Goal: Information Seeking & Learning: Learn about a topic

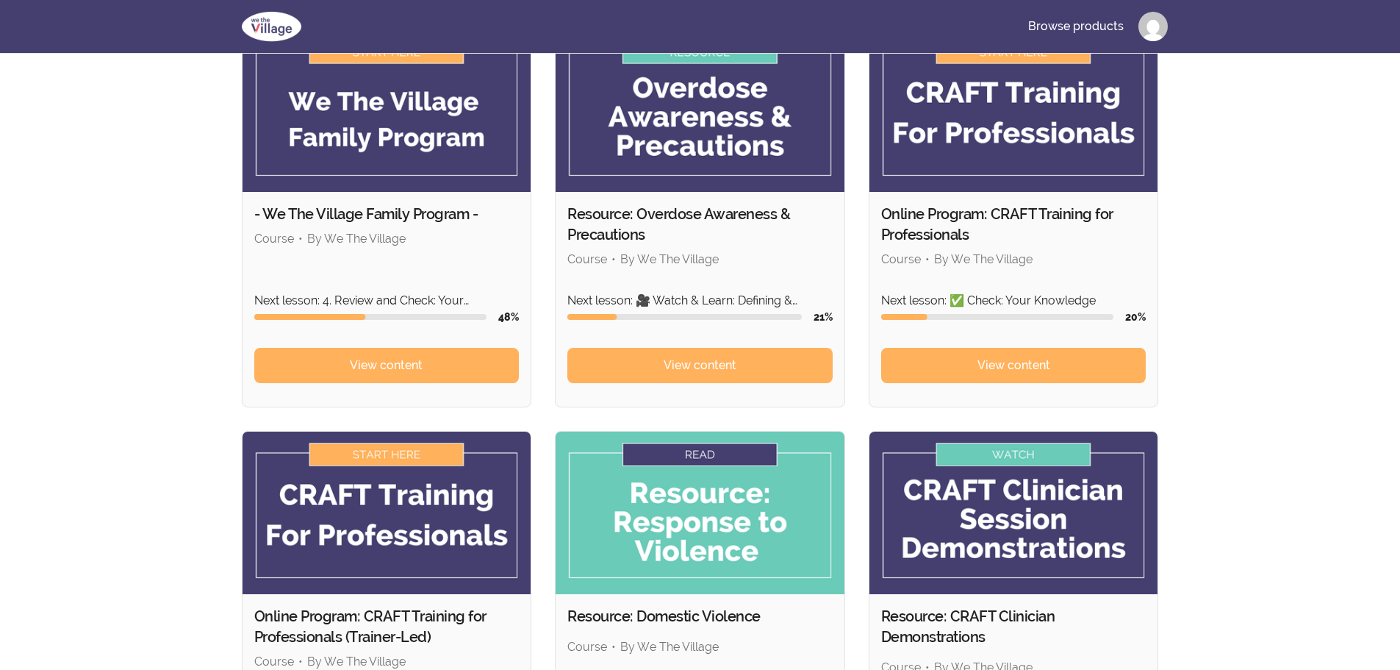
scroll to position [147, 0]
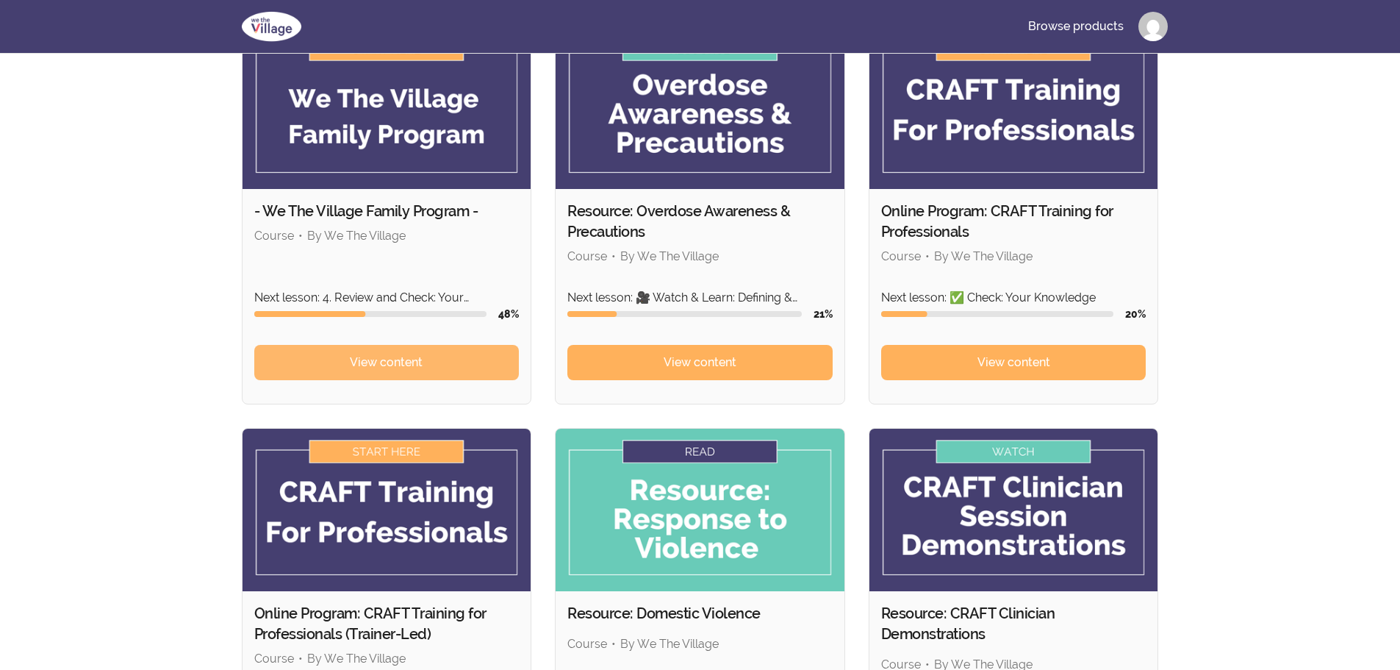
click at [375, 368] on span "View content" at bounding box center [386, 363] width 73 height 18
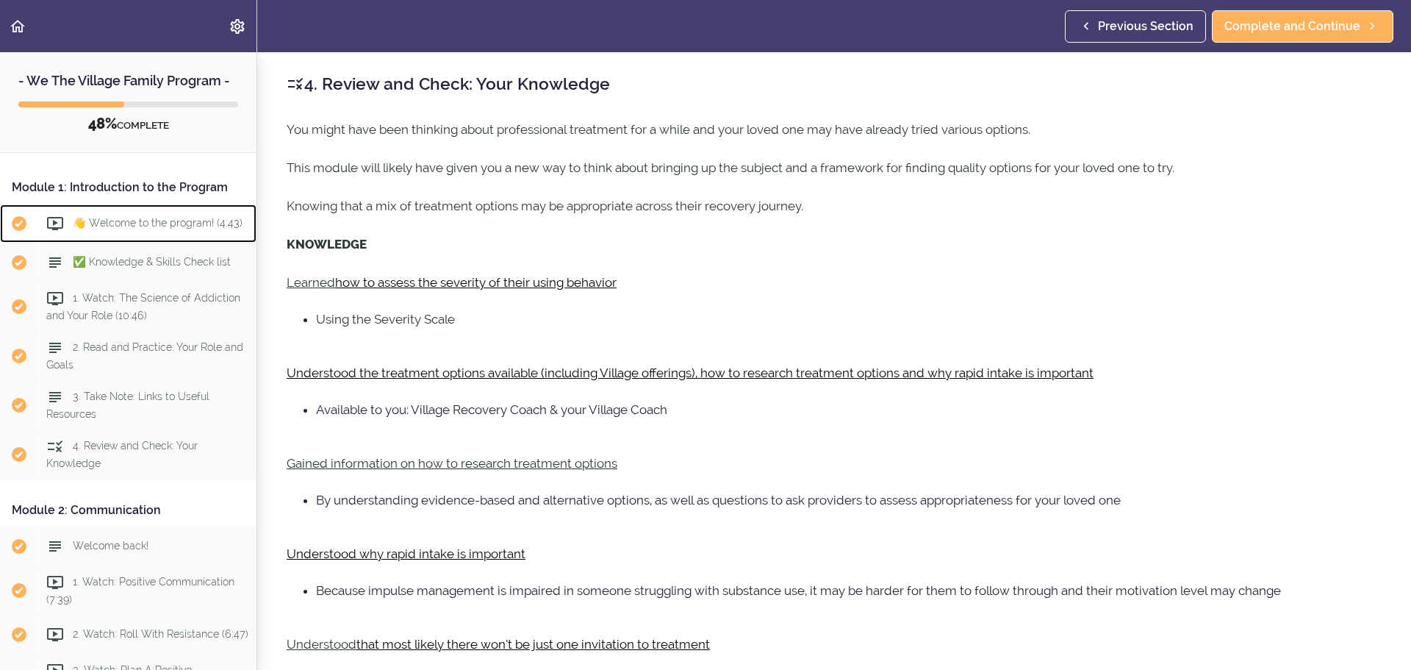
click at [194, 240] on div "👋 Welcome to the program! (4:43)" at bounding box center [147, 223] width 218 height 32
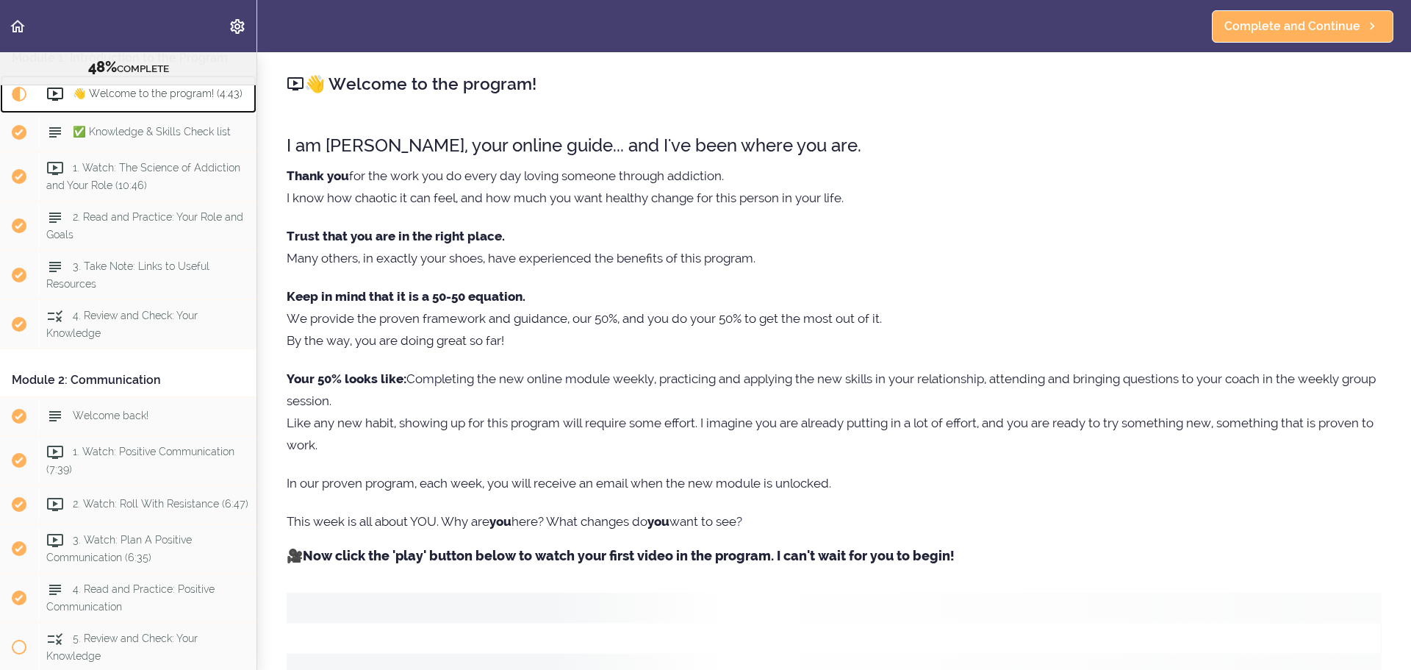
scroll to position [117, 0]
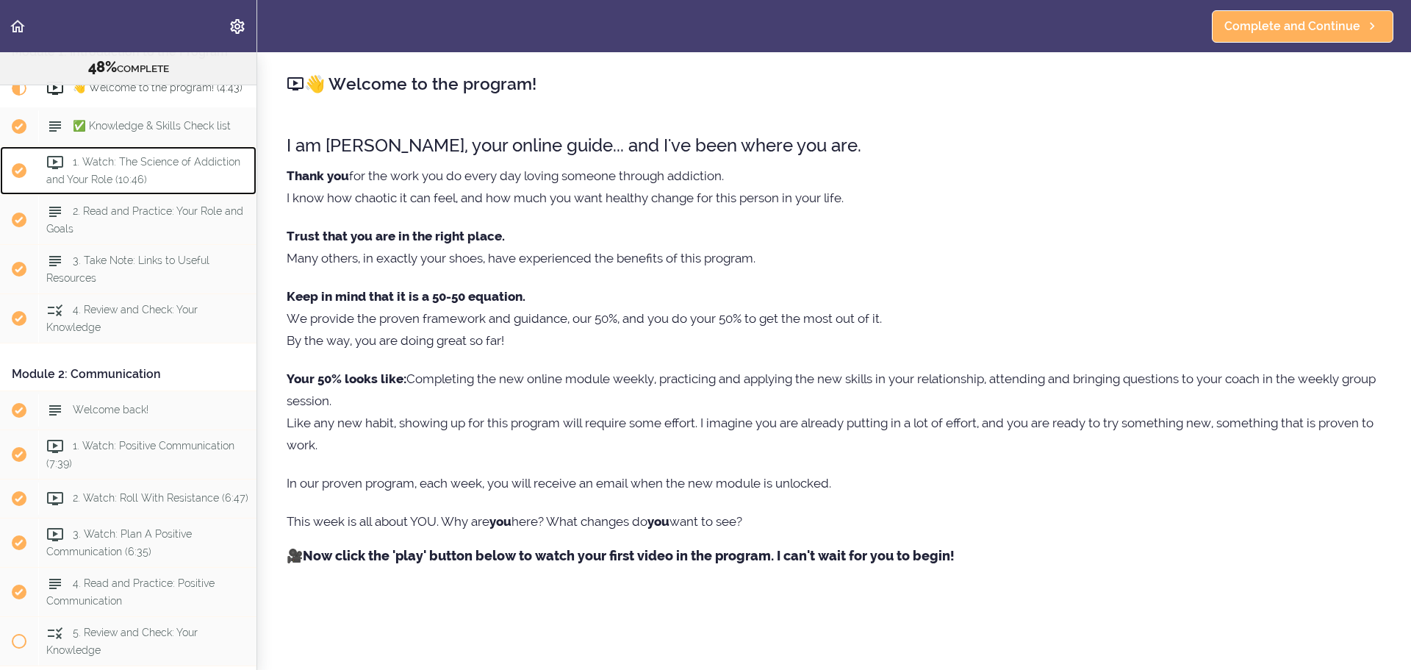
click at [151, 184] on span "1. Watch: The Science of Addiction and Your Role (10:46)" at bounding box center [143, 170] width 194 height 29
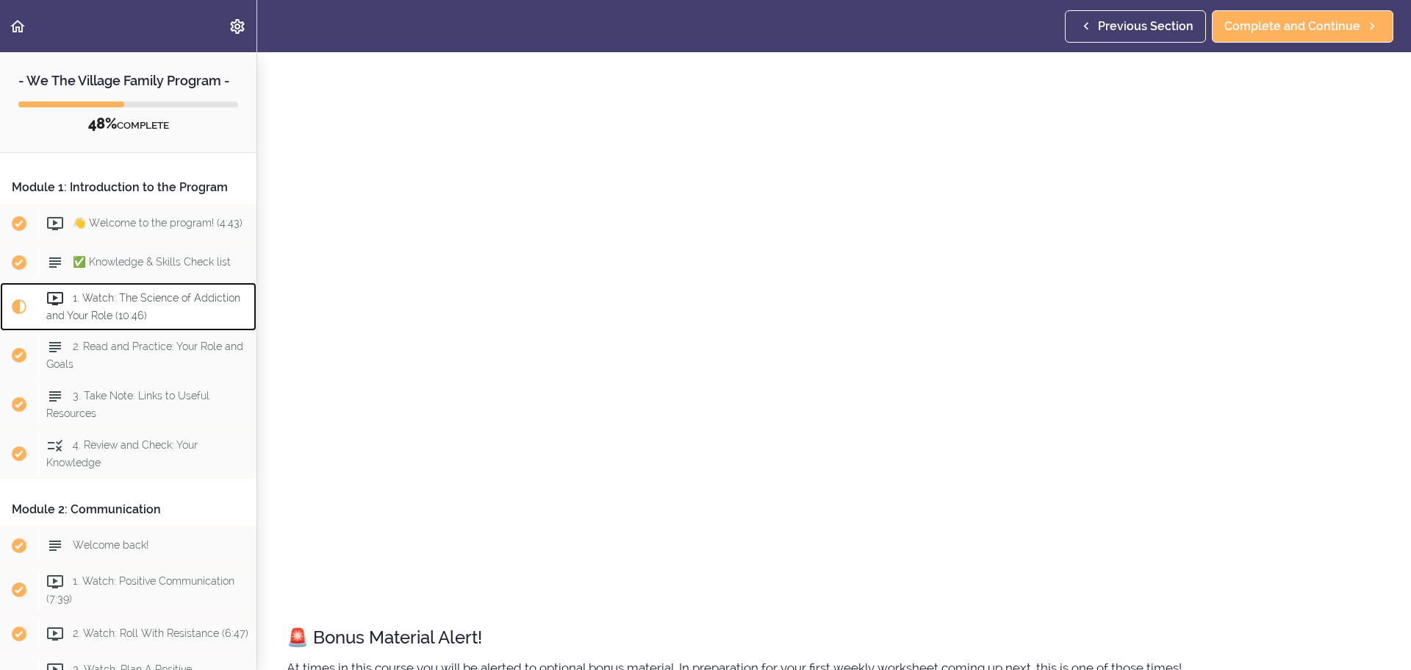
click at [187, 331] on div "1. Watch: The Science of Addiction and Your Role (10:46)" at bounding box center [147, 306] width 218 height 49
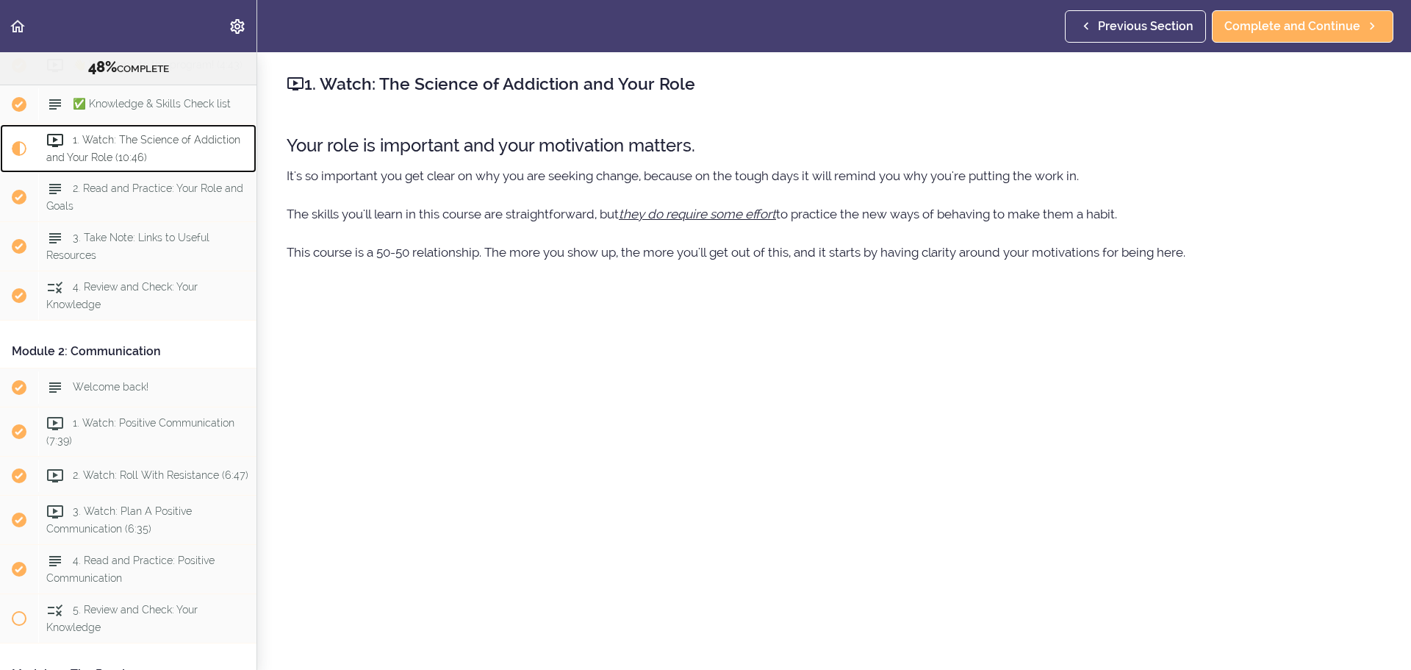
scroll to position [205, 0]
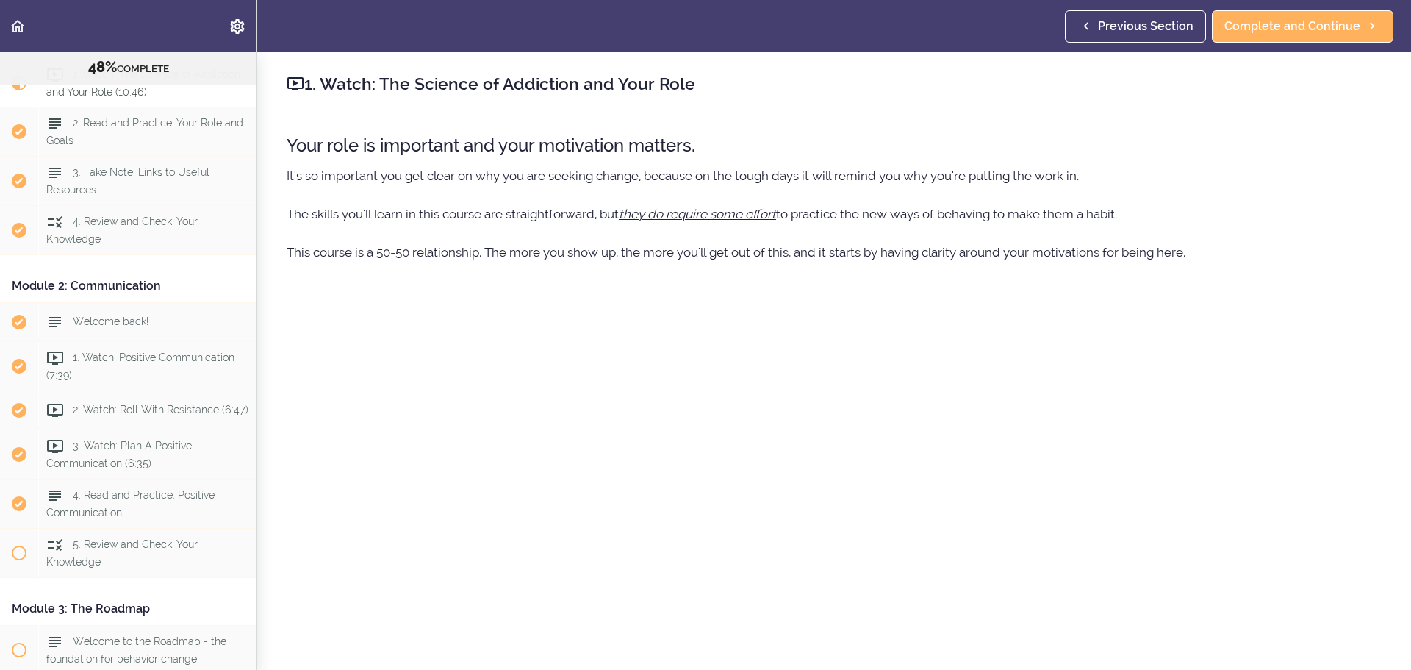
drag, startPoint x: 730, startPoint y: 85, endPoint x: 699, endPoint y: 94, distance: 32.1
click at [699, 94] on h2 "1. Watch: The Science of Addiction and Your Role" at bounding box center [834, 83] width 1095 height 25
copy h2 "1. Watch: The Science of Addiction and Your Role"
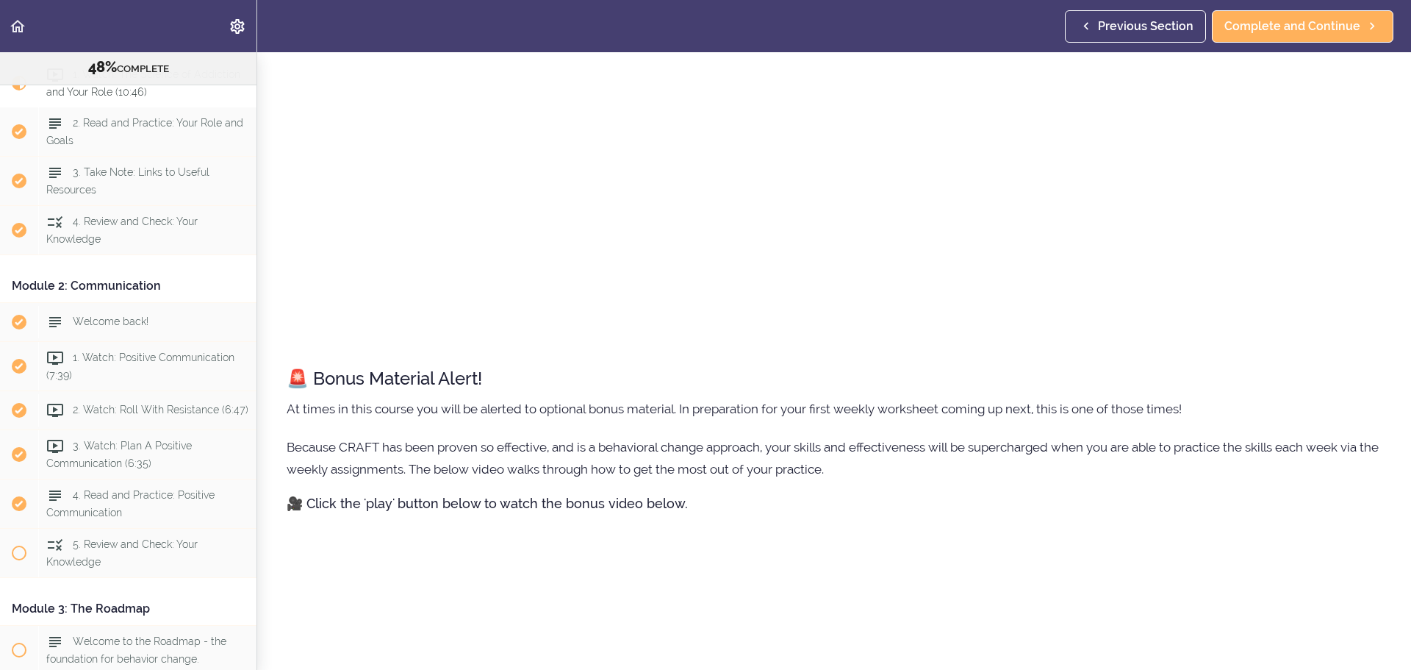
scroll to position [808, 0]
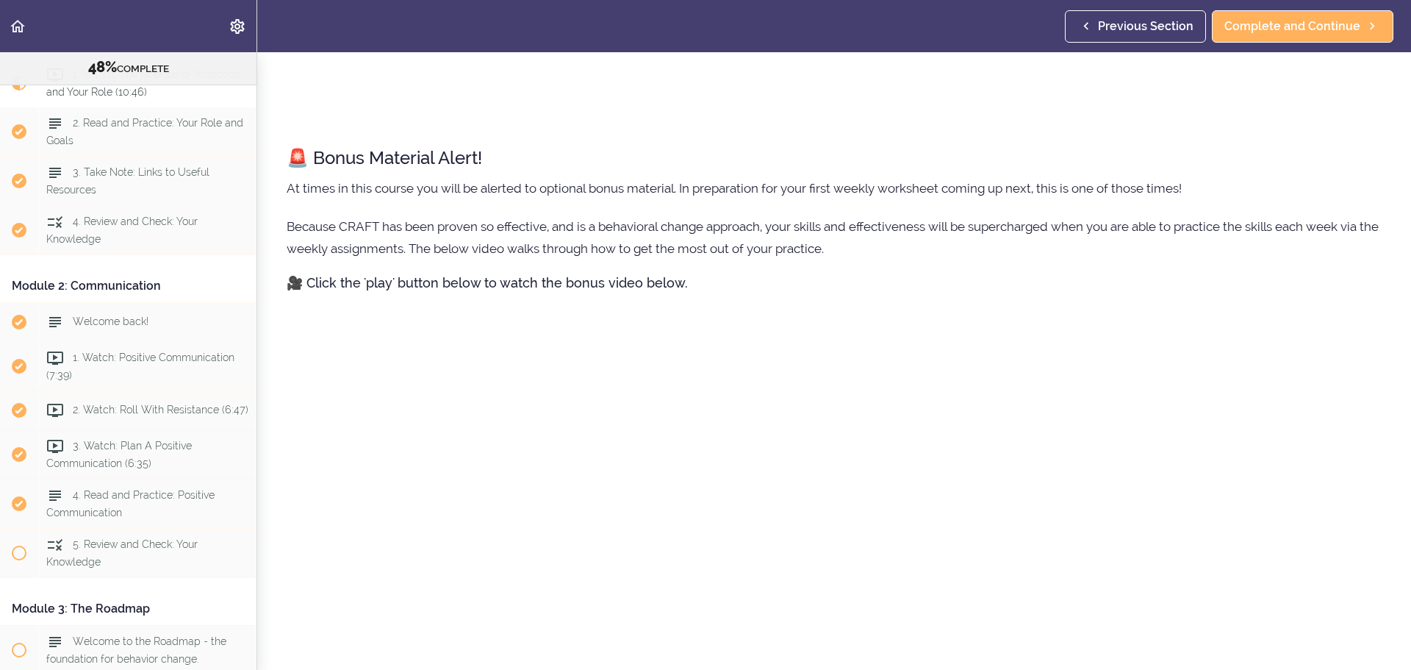
click at [927, 251] on p "Because CRAFT has been proven so effective, and is a behavioral change approach…" at bounding box center [834, 237] width 1095 height 44
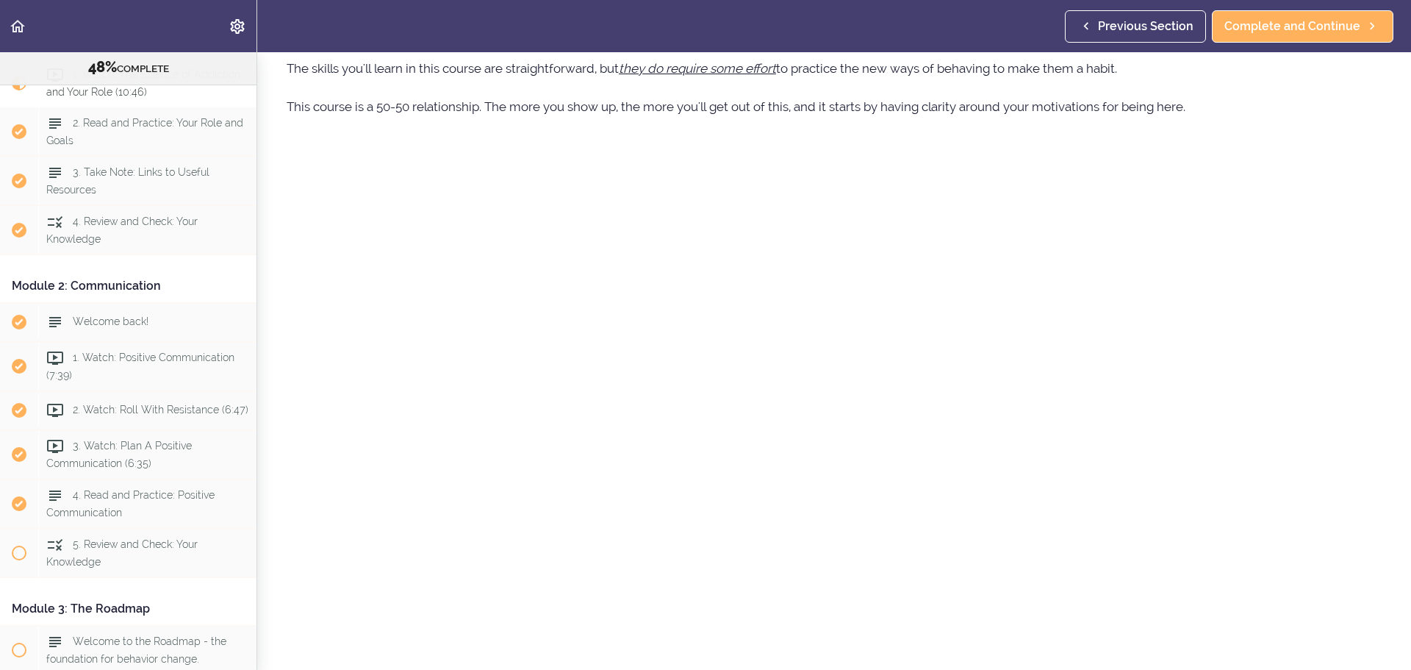
scroll to position [0, 0]
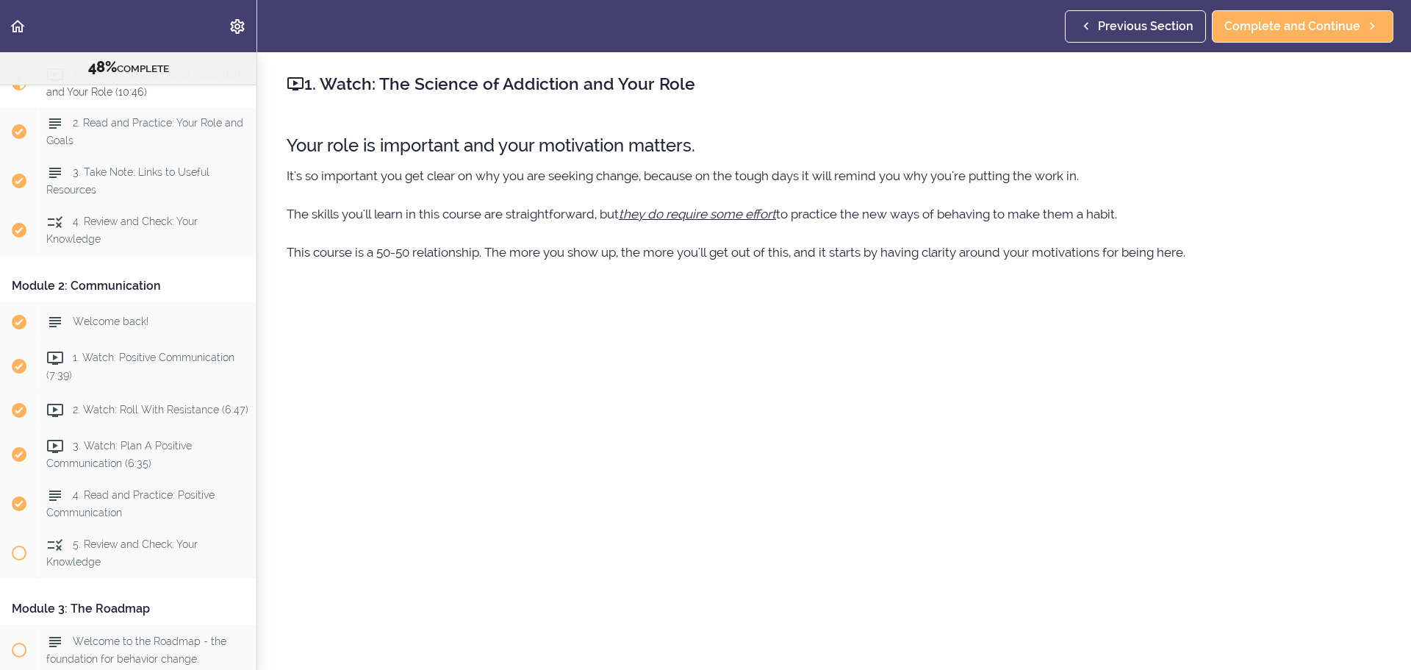
drag, startPoint x: 756, startPoint y: 87, endPoint x: 709, endPoint y: 87, distance: 47.8
click at [709, 87] on h2 "1. Watch: The Science of Addiction and Your Role" at bounding box center [834, 83] width 1095 height 25
click at [695, 85] on h2 "1. Watch: The Science of Addiction and Your Role" at bounding box center [834, 83] width 1095 height 25
copy h2 "1. Watch: The Science of Addiction and Your Role"
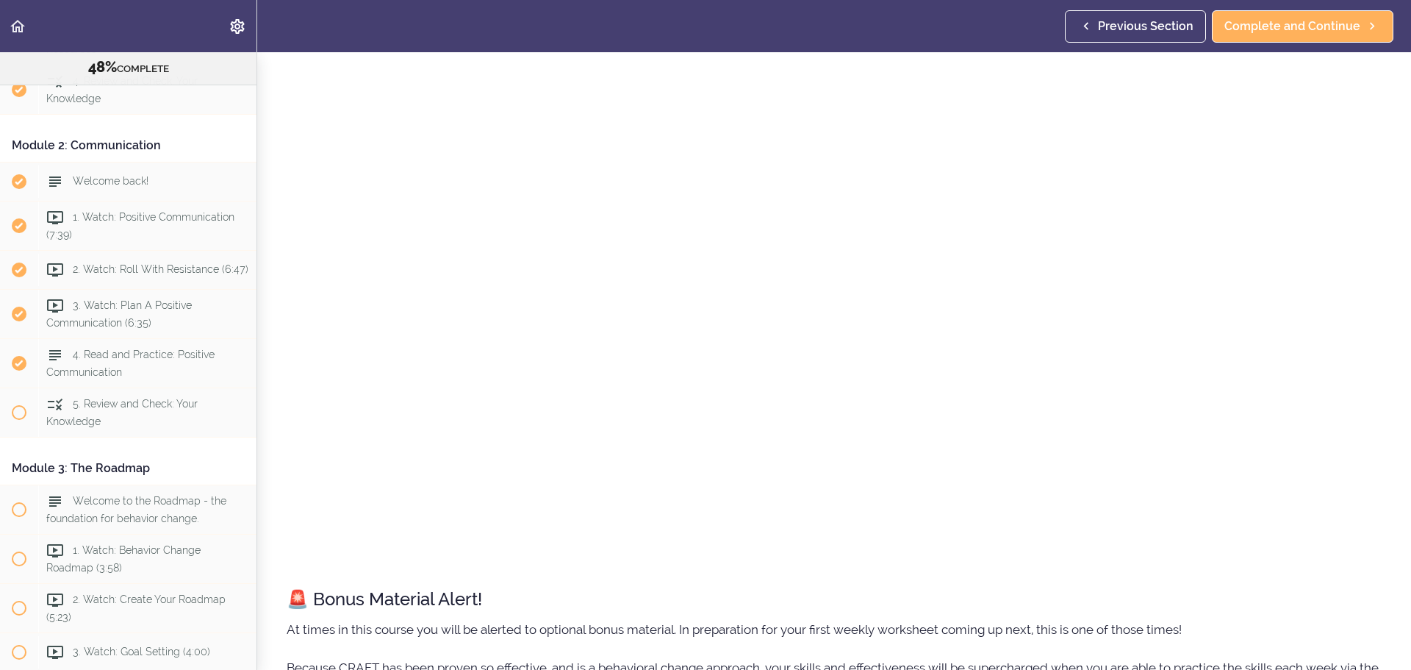
scroll to position [426, 0]
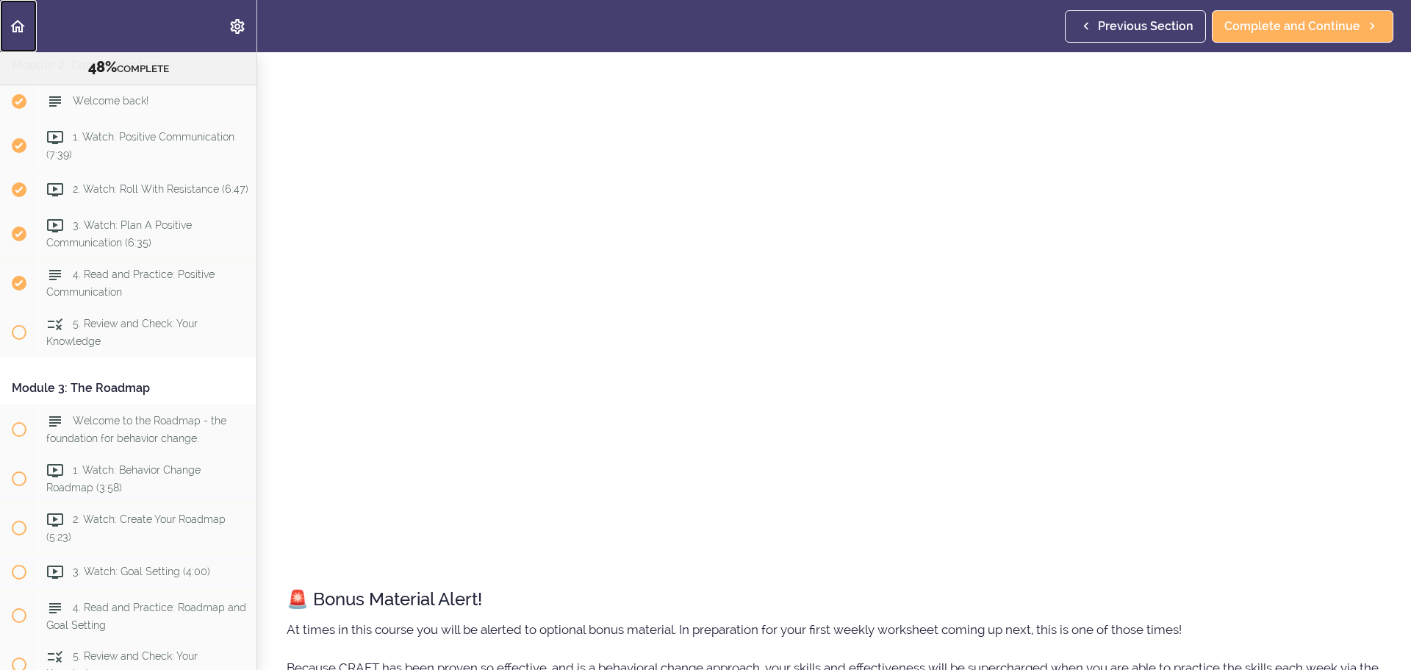
click at [21, 31] on use "Back to course curriculum" at bounding box center [17, 26] width 15 height 12
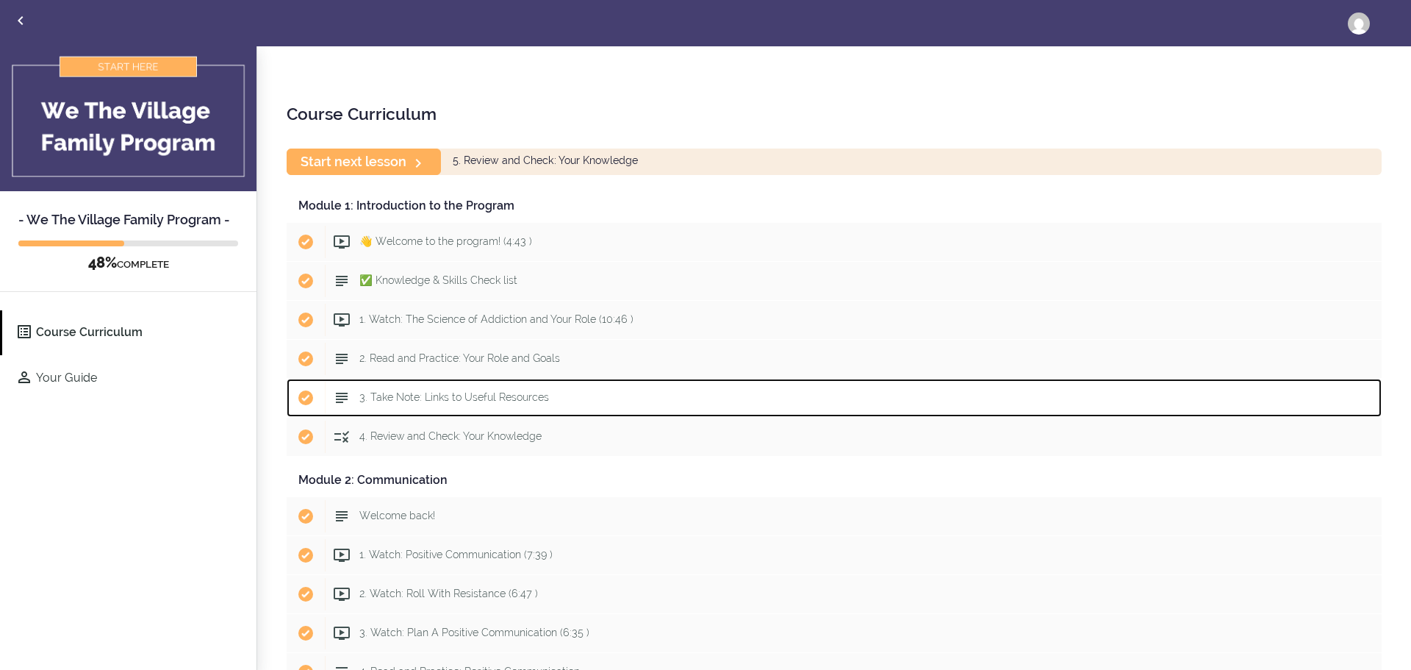
click at [510, 409] on div "Start 3. Take Note: Links to Useful Resources" at bounding box center [853, 397] width 1057 height 32
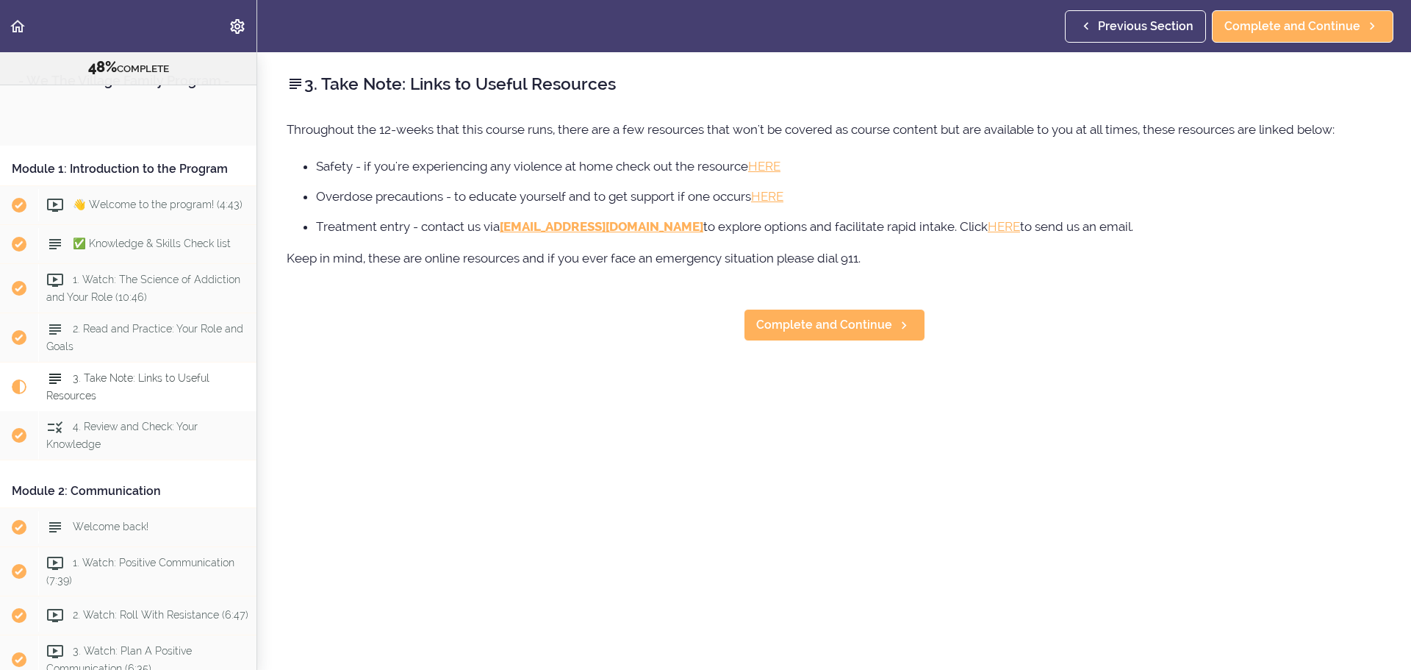
scroll to position [304, 0]
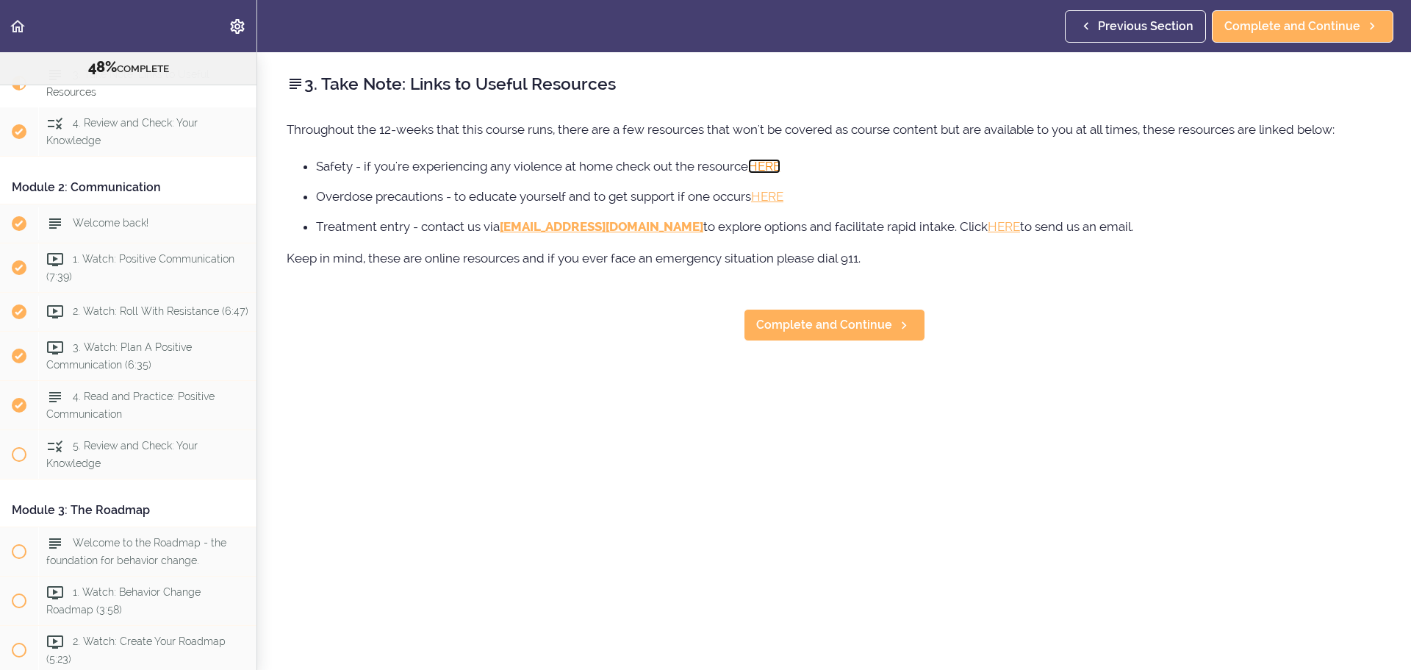
click at [772, 163] on link "HERE" at bounding box center [764, 166] width 32 height 15
click at [769, 198] on link "HERE" at bounding box center [767, 196] width 32 height 15
drag, startPoint x: 1141, startPoint y: 227, endPoint x: 311, endPoint y: 226, distance: 829.8
click at [311, 226] on ul "Safety - if you're experiencing any violence at home check out the resource HER…" at bounding box center [834, 196] width 1095 height 79
copy li "Treatment entry - contact us via [EMAIL_ADDRESS][DOMAIN_NAME] to explore option…"
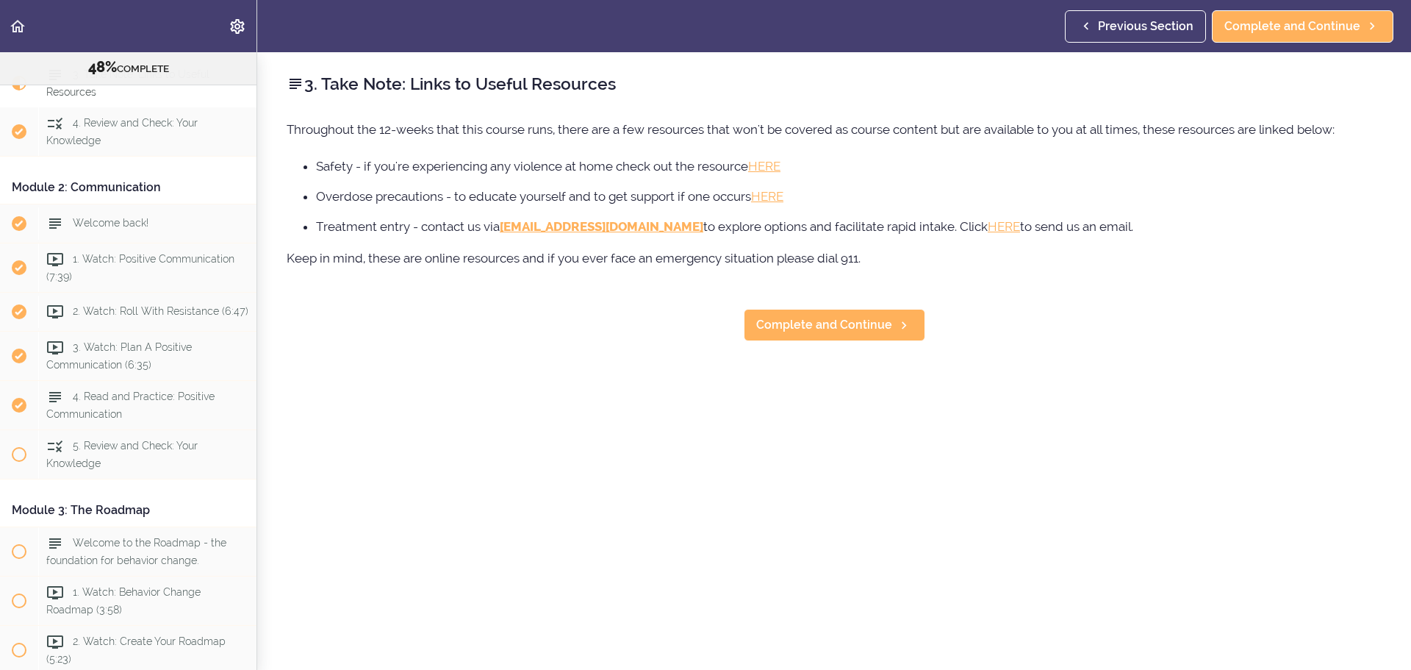
drag, startPoint x: 507, startPoint y: 278, endPoint x: 519, endPoint y: 265, distance: 17.7
click at [507, 278] on div "Throughout the 12-weeks that this course runs, there are a few resources that w…" at bounding box center [834, 201] width 1095 height 167
click at [770, 196] on link "HERE" at bounding box center [767, 196] width 32 height 15
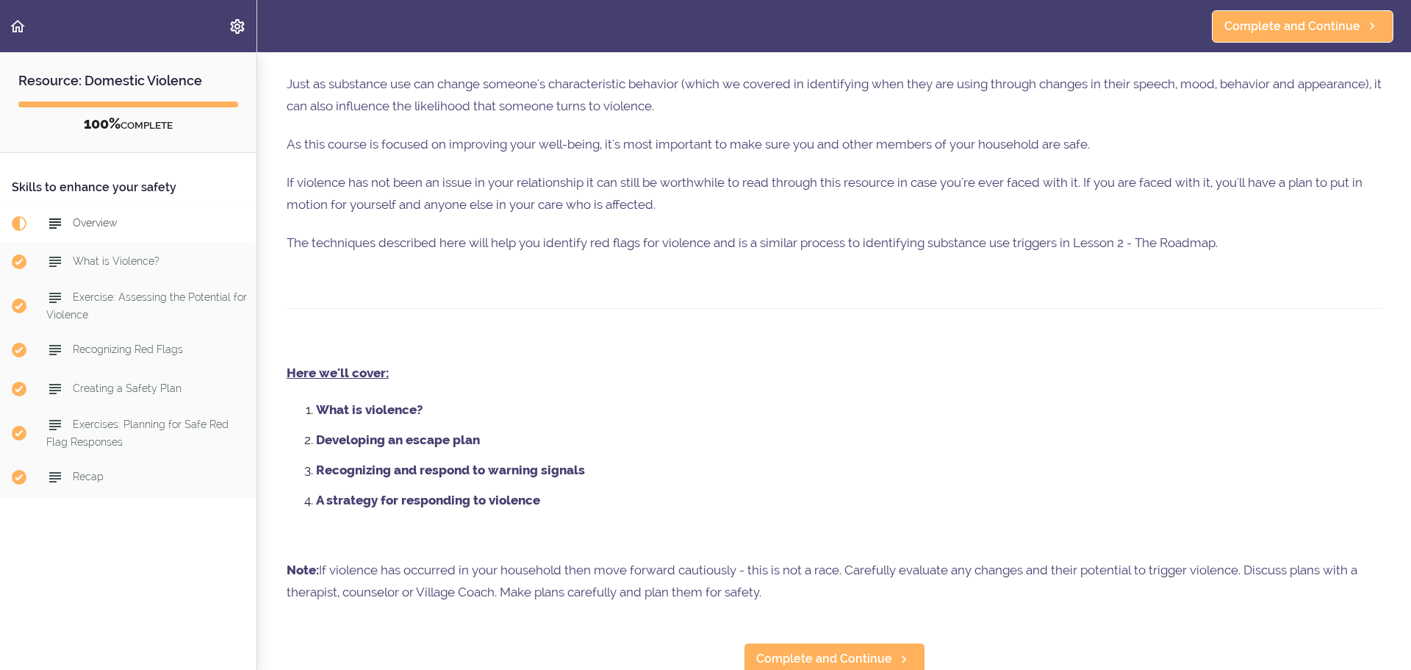
scroll to position [100, 0]
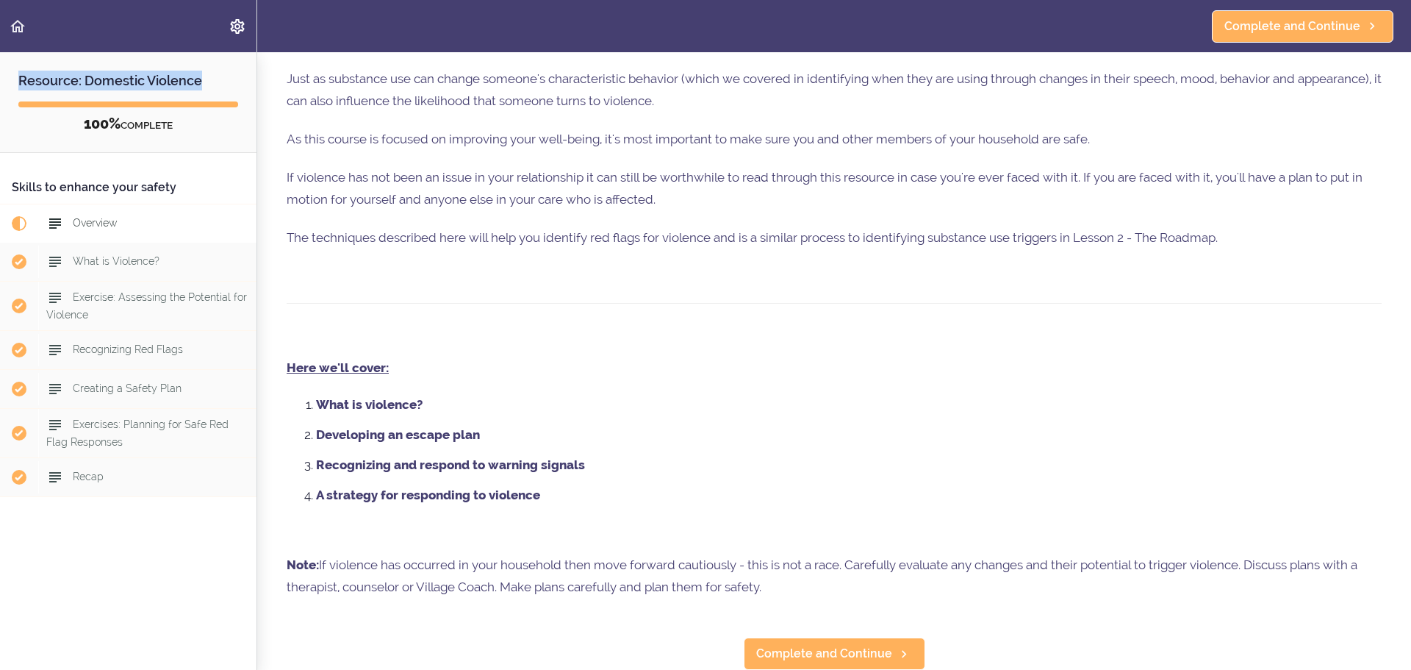
drag, startPoint x: 212, startPoint y: 82, endPoint x: 0, endPoint y: 70, distance: 212.0
click at [0, 70] on h2 "Resource: Domestic Violence" at bounding box center [128, 71] width 257 height 38
copy h2 "Resource: Domestic Violence"
click at [847, 645] on span "Complete and Continue" at bounding box center [824, 654] width 136 height 18
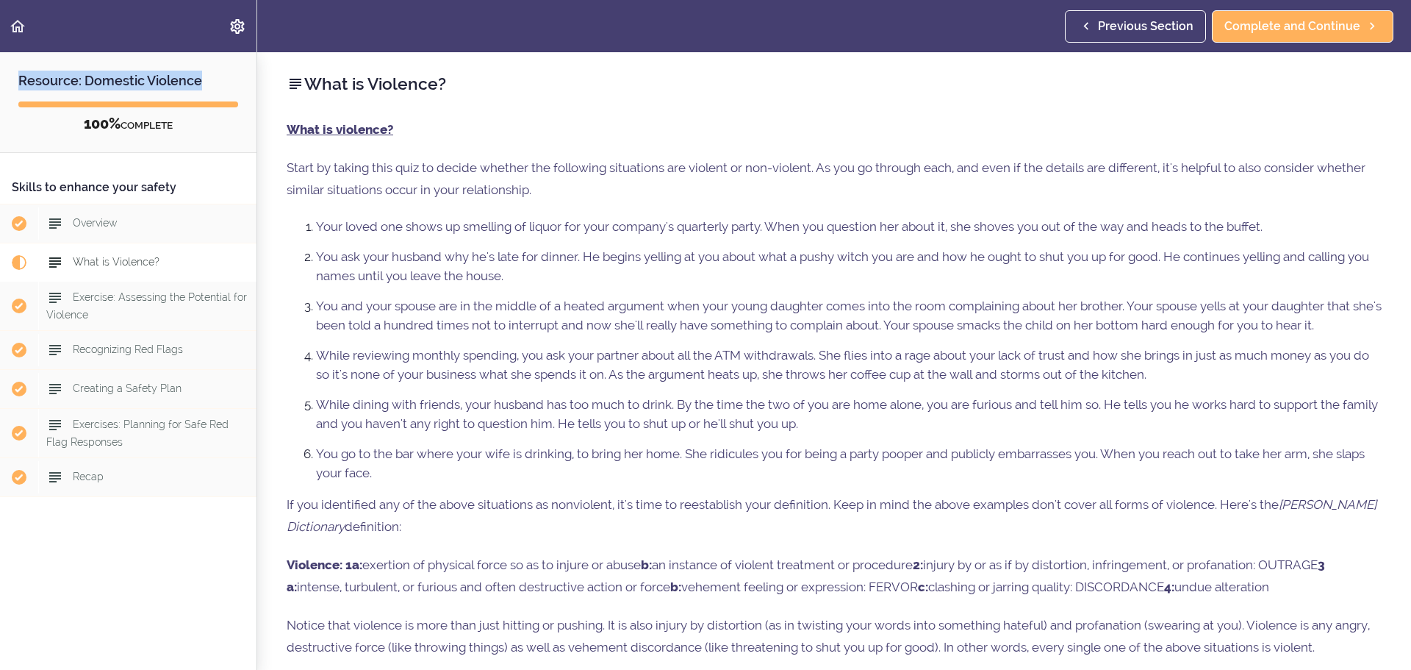
drag, startPoint x: 469, startPoint y: 82, endPoint x: 450, endPoint y: 85, distance: 19.2
click at [450, 85] on h2 "What is Violence?" at bounding box center [834, 83] width 1095 height 25
copy h2 "What is Violence?"
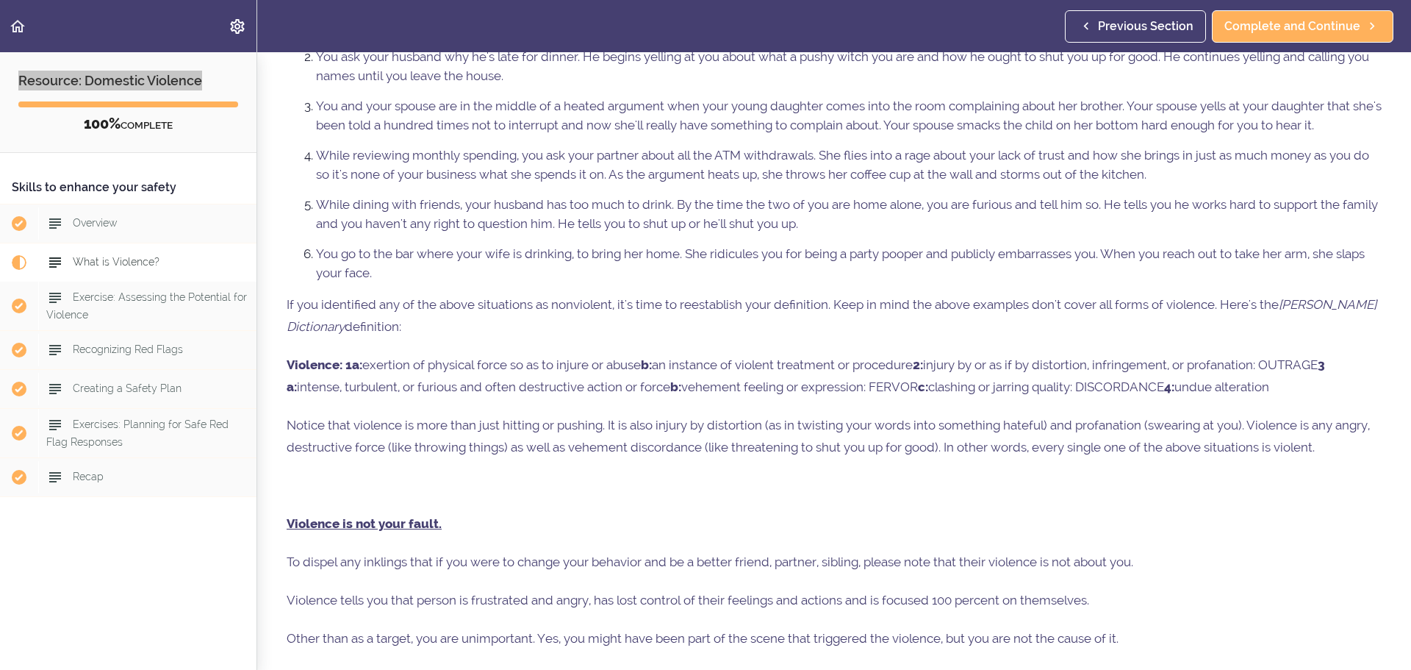
scroll to position [301, 0]
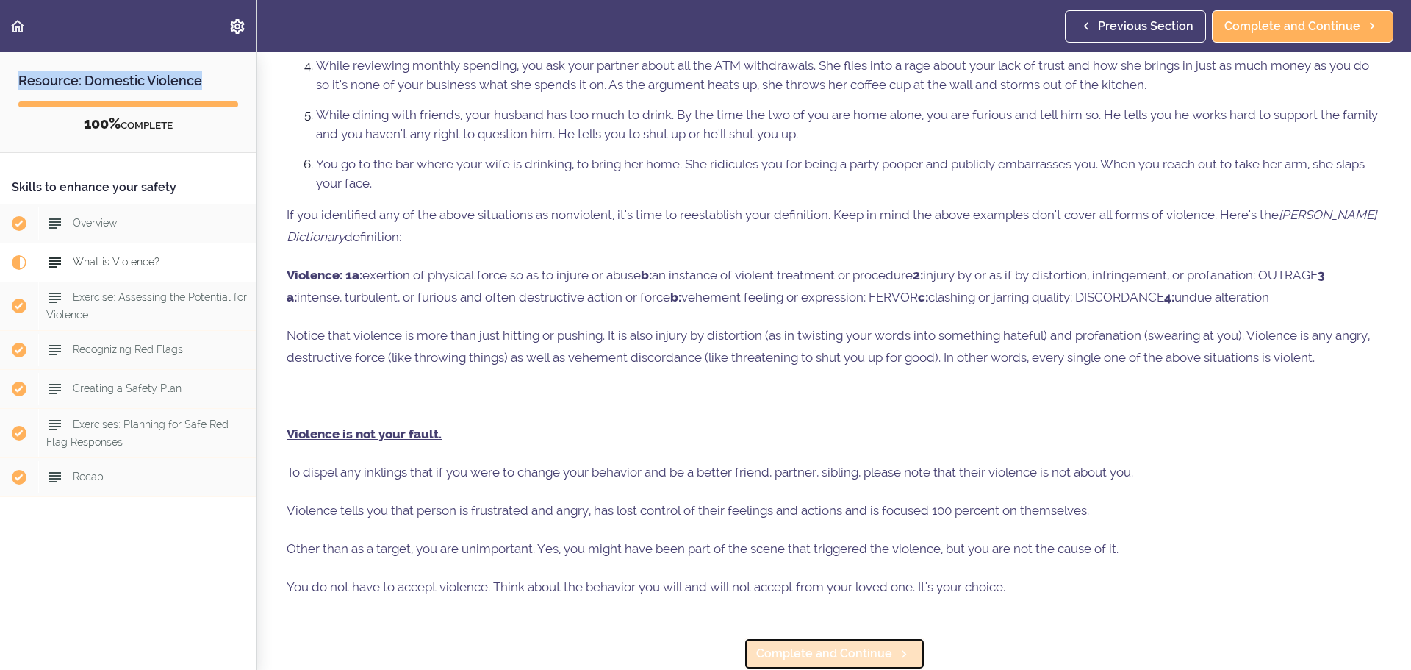
click at [871, 645] on span "Complete and Continue" at bounding box center [824, 654] width 136 height 18
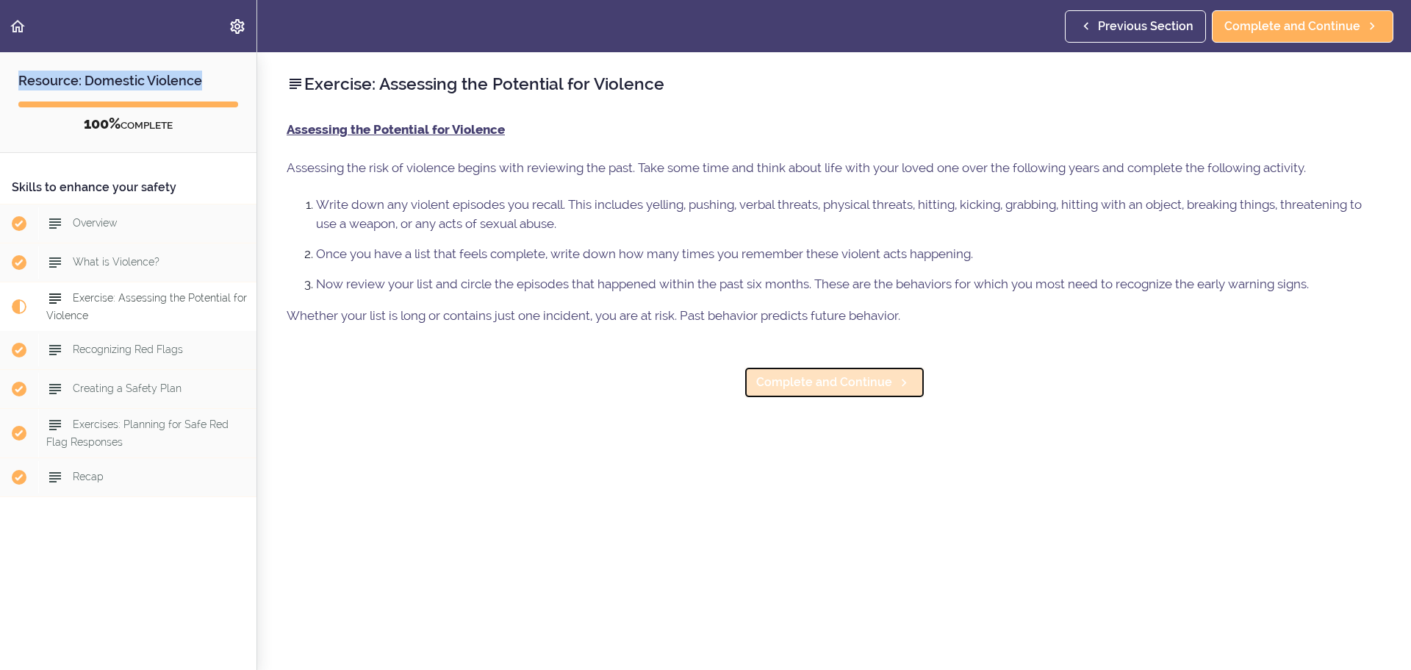
click at [883, 395] on link "Complete and Continue" at bounding box center [835, 382] width 182 height 32
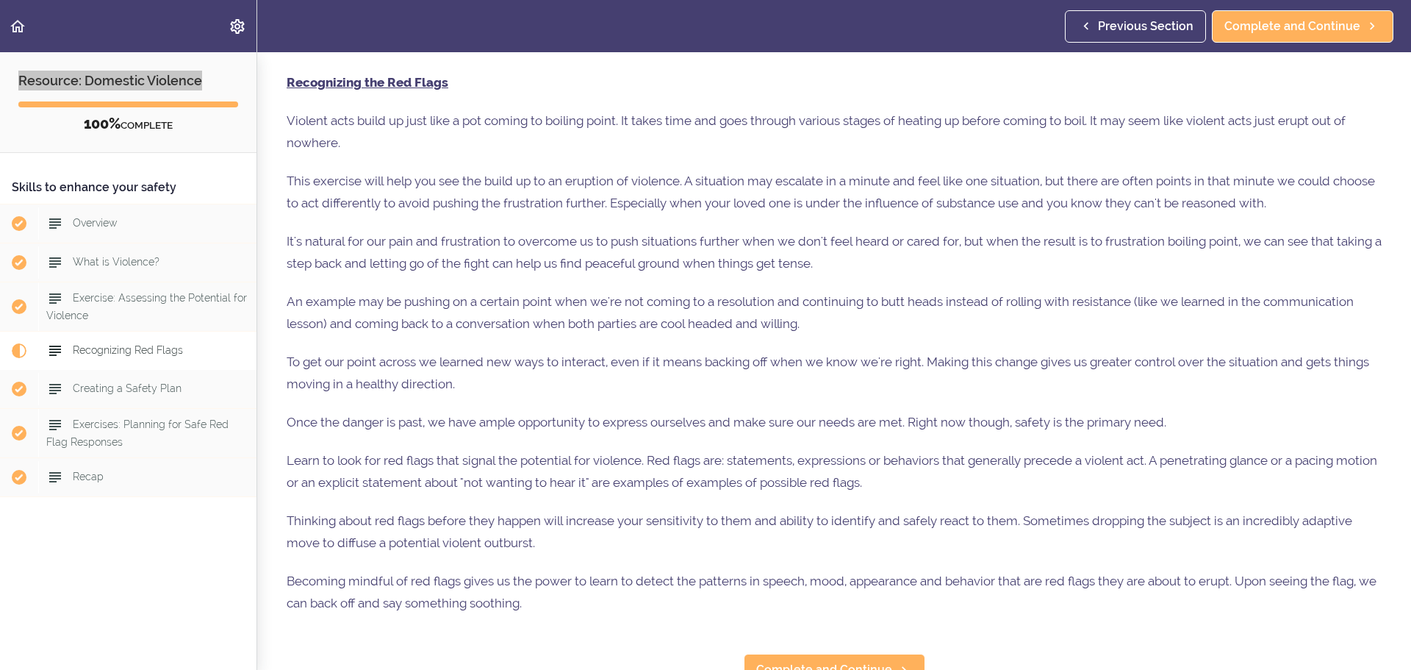
scroll to position [74, 0]
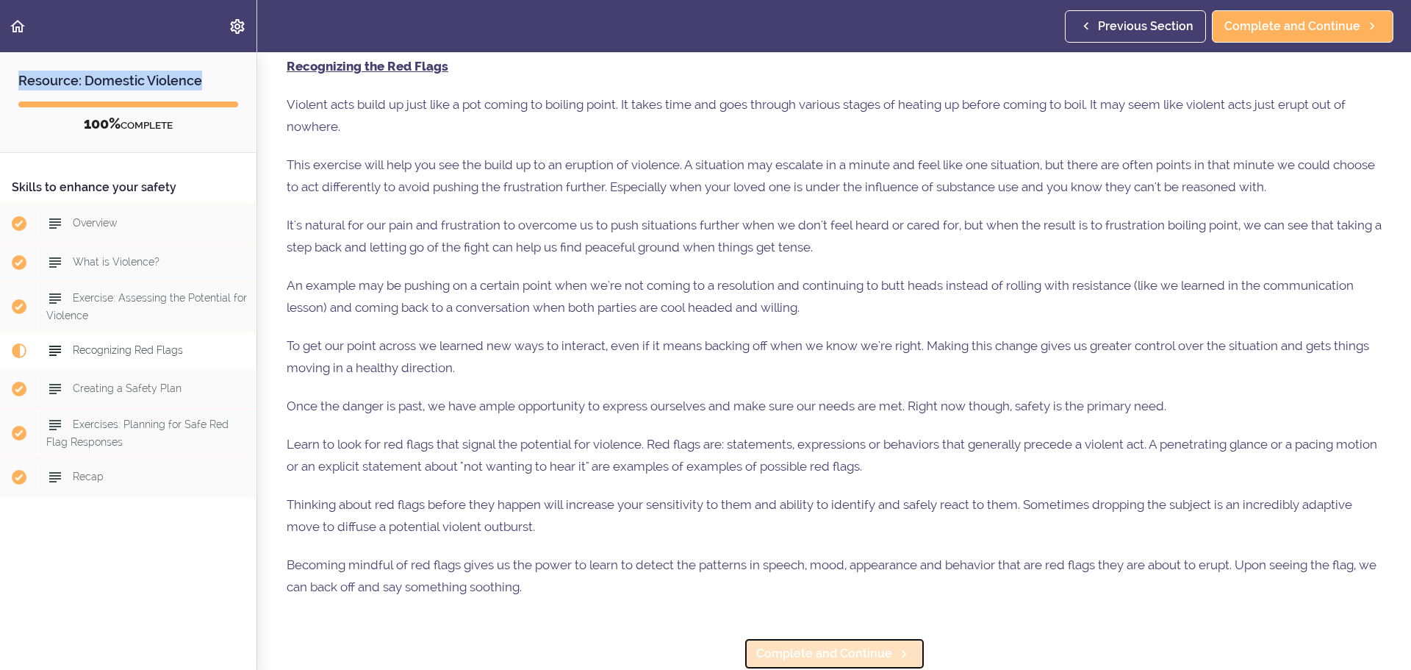
click at [864, 645] on span "Complete and Continue" at bounding box center [824, 654] width 136 height 18
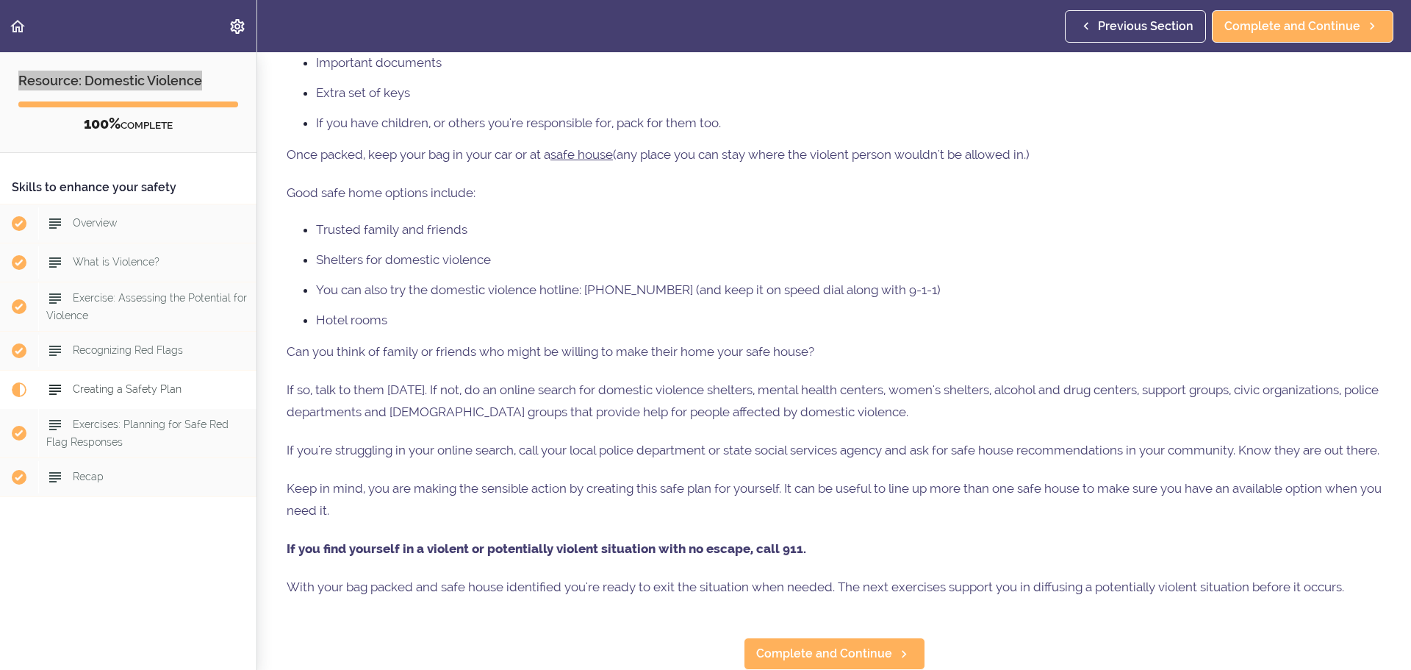
scroll to position [364, 0]
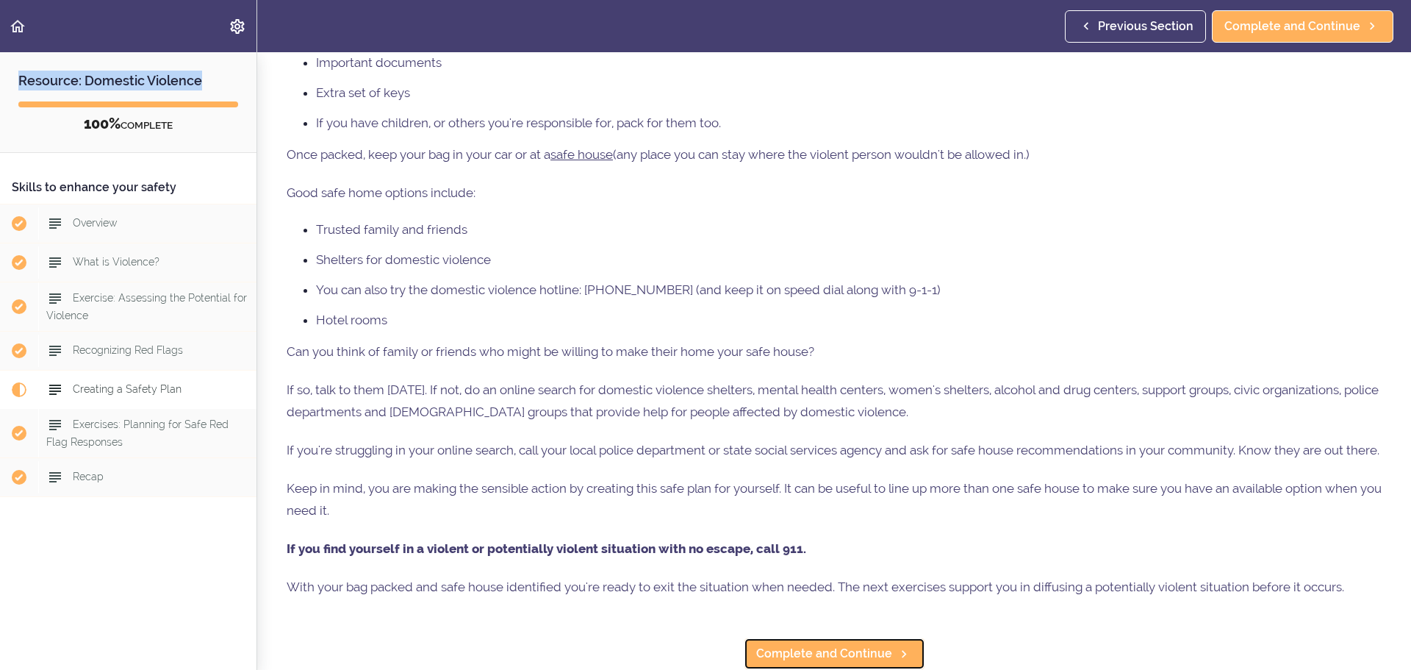
drag, startPoint x: 804, startPoint y: 637, endPoint x: 817, endPoint y: 619, distance: 22.6
click at [804, 645] on span "Complete and Continue" at bounding box center [824, 654] width 136 height 18
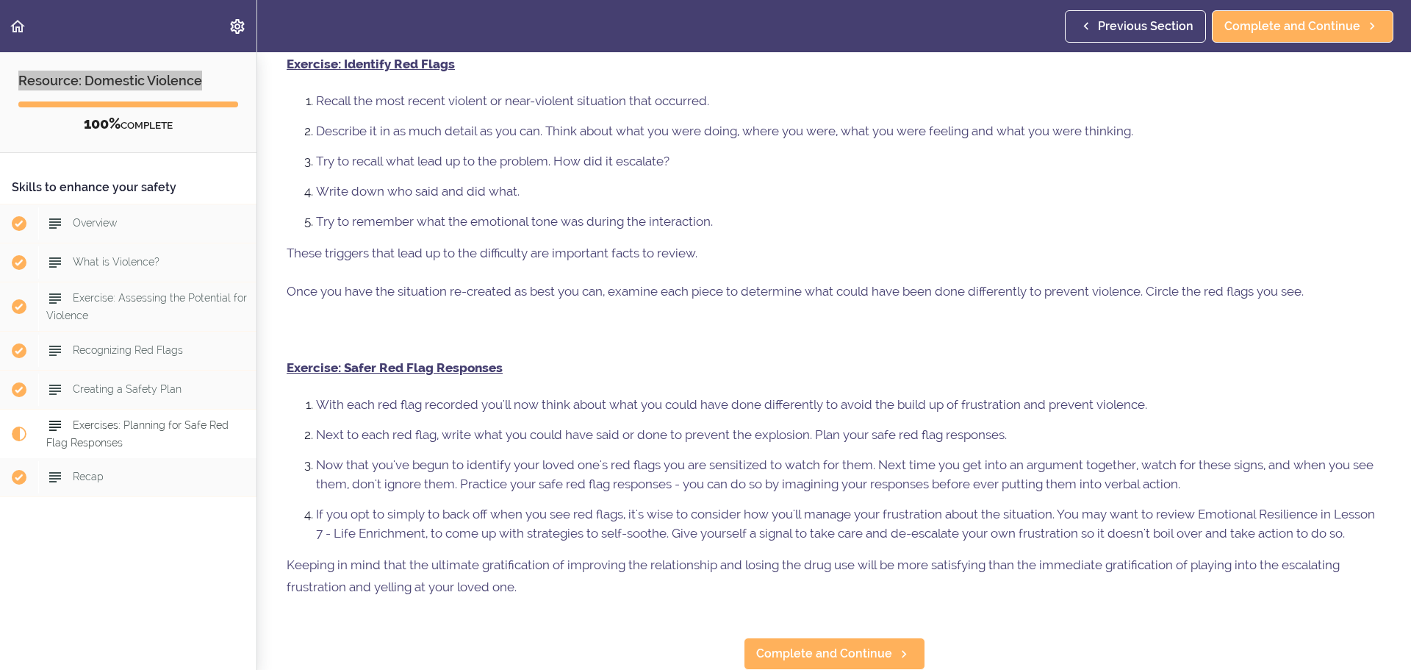
scroll to position [287, 0]
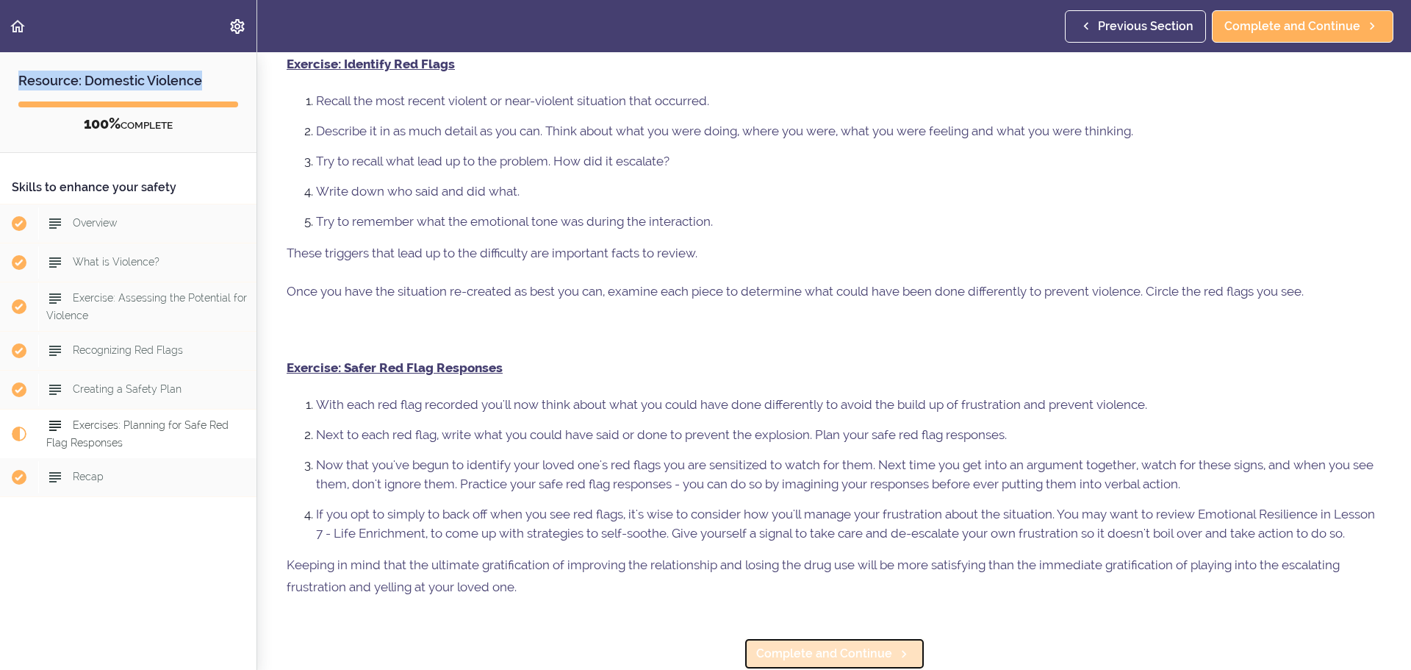
click at [832, 645] on span "Complete and Continue" at bounding box center [824, 654] width 136 height 18
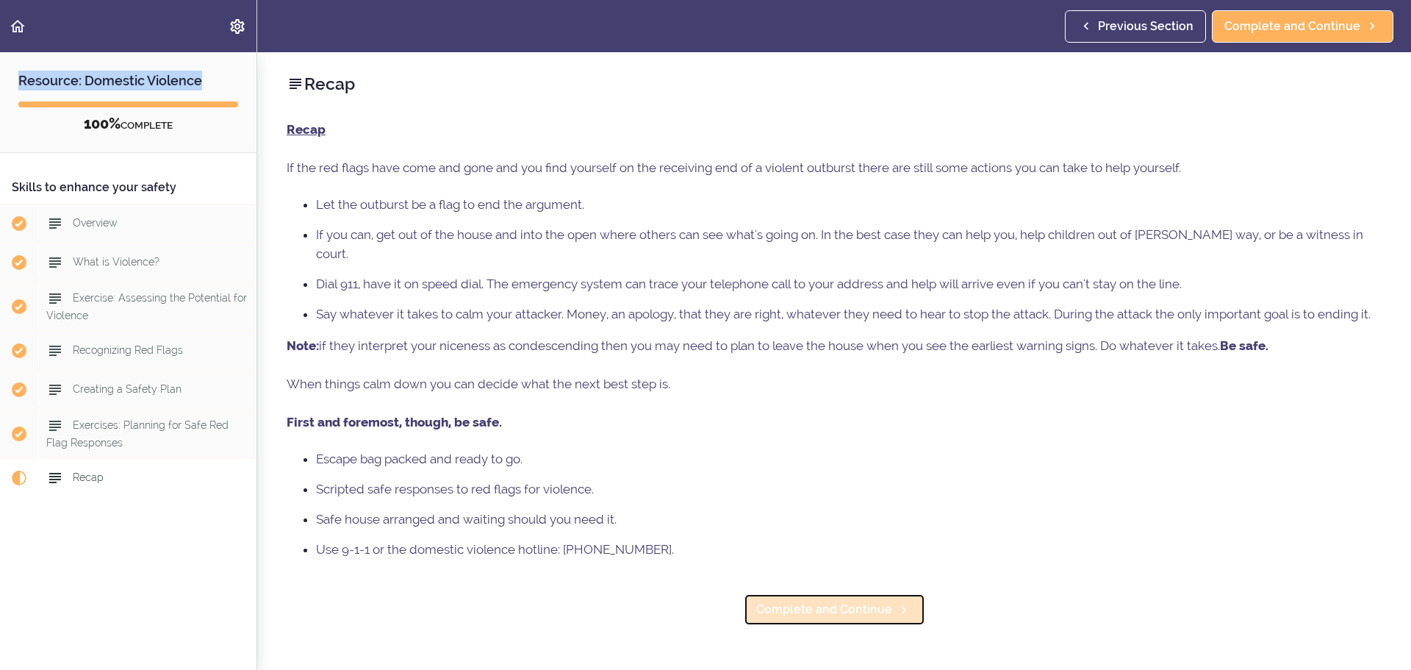
click at [851, 603] on span "Complete and Continue" at bounding box center [824, 609] width 136 height 18
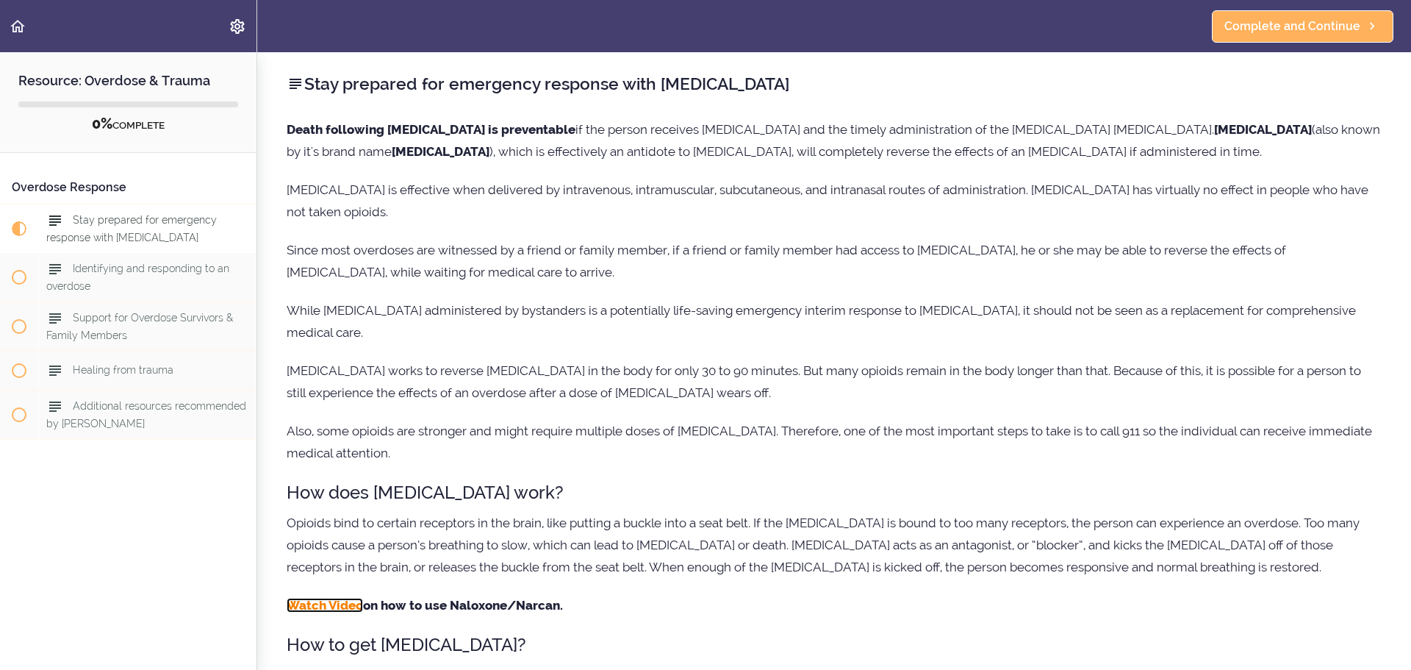
click at [312, 607] on strong "Watch Video" at bounding box center [325, 605] width 76 height 15
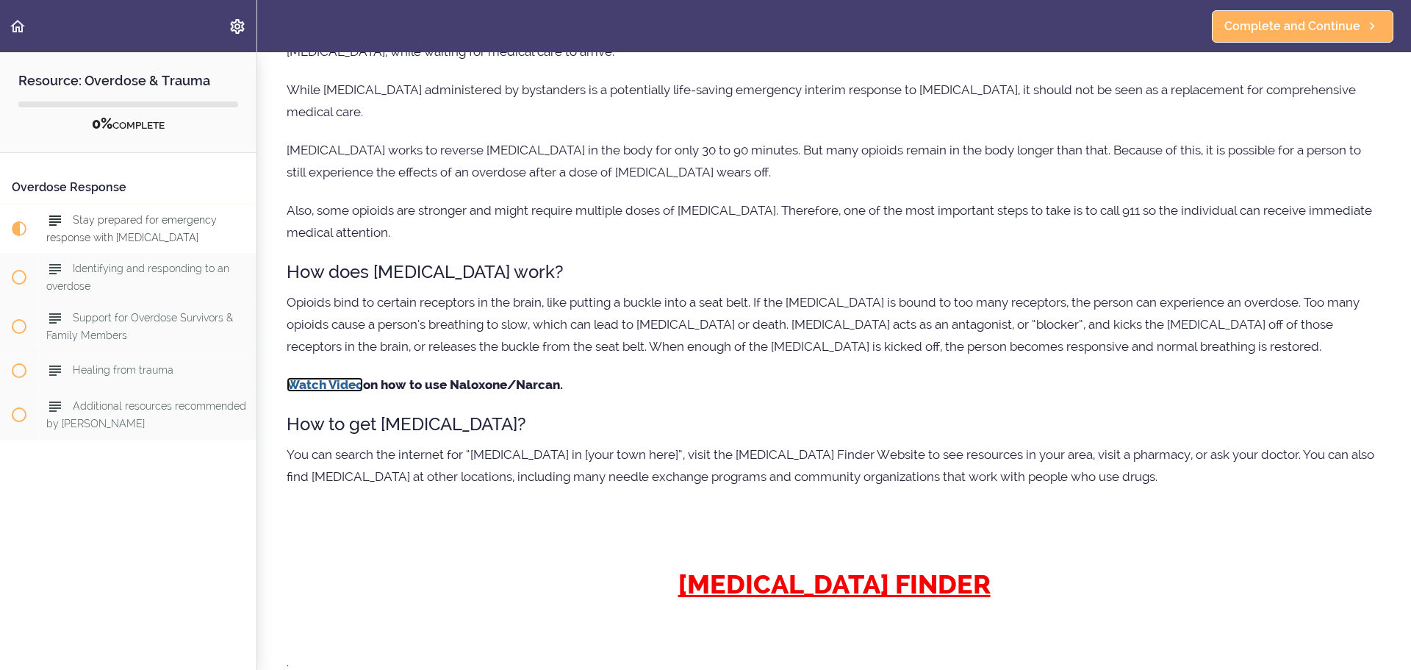
scroll to position [306, 0]
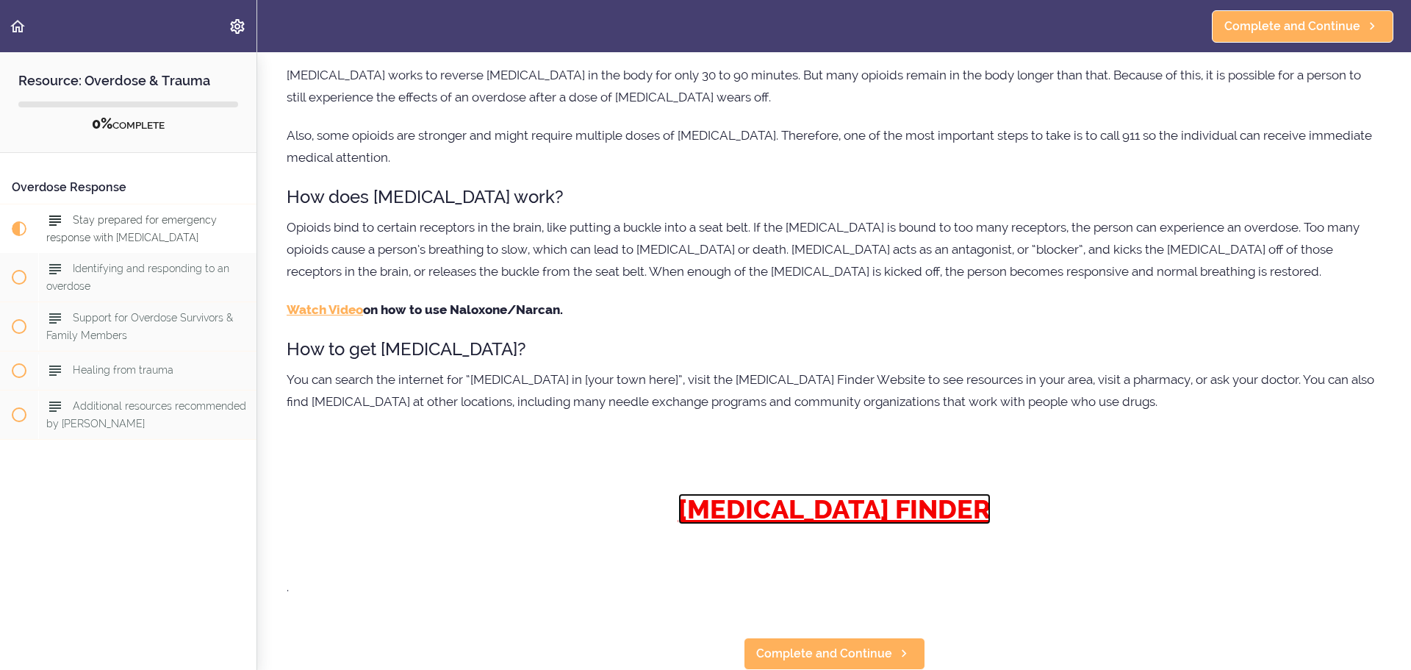
click at [859, 493] on strong "NALOXONE FINDER" at bounding box center [834, 508] width 312 height 31
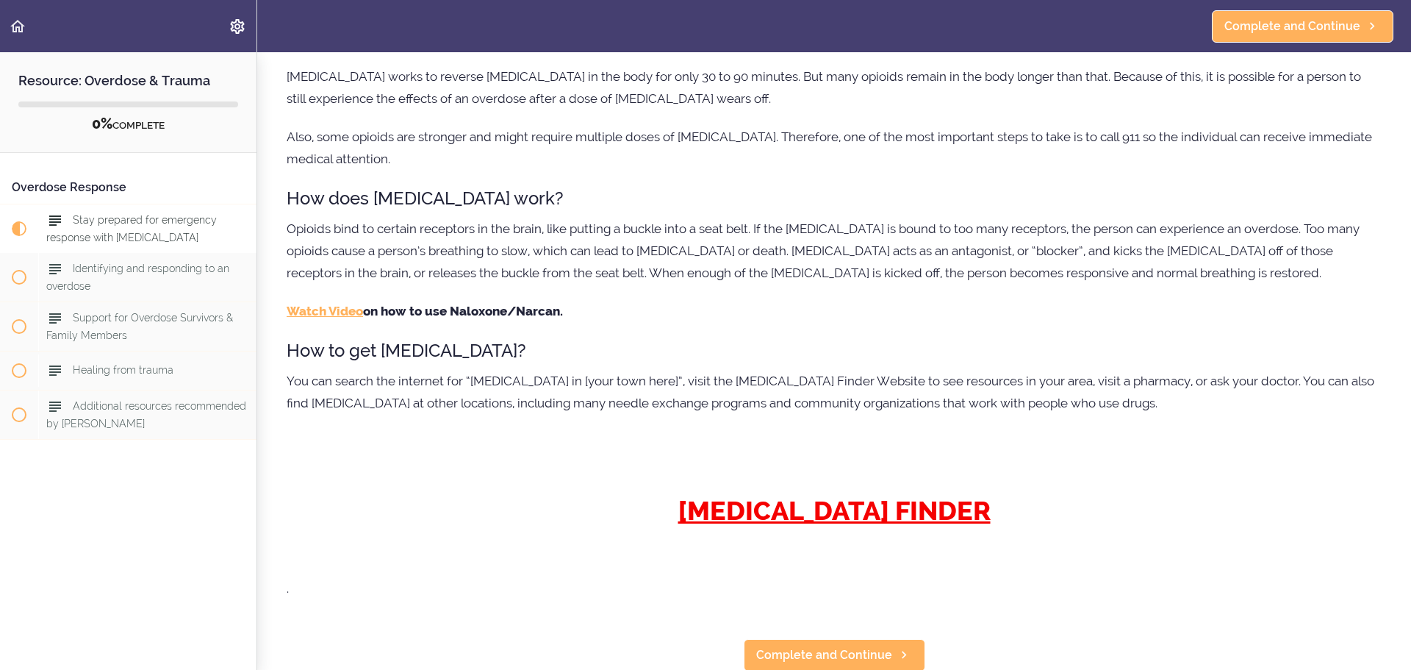
scroll to position [306, 0]
click at [332, 302] on strong "Watch Video" at bounding box center [325, 309] width 76 height 15
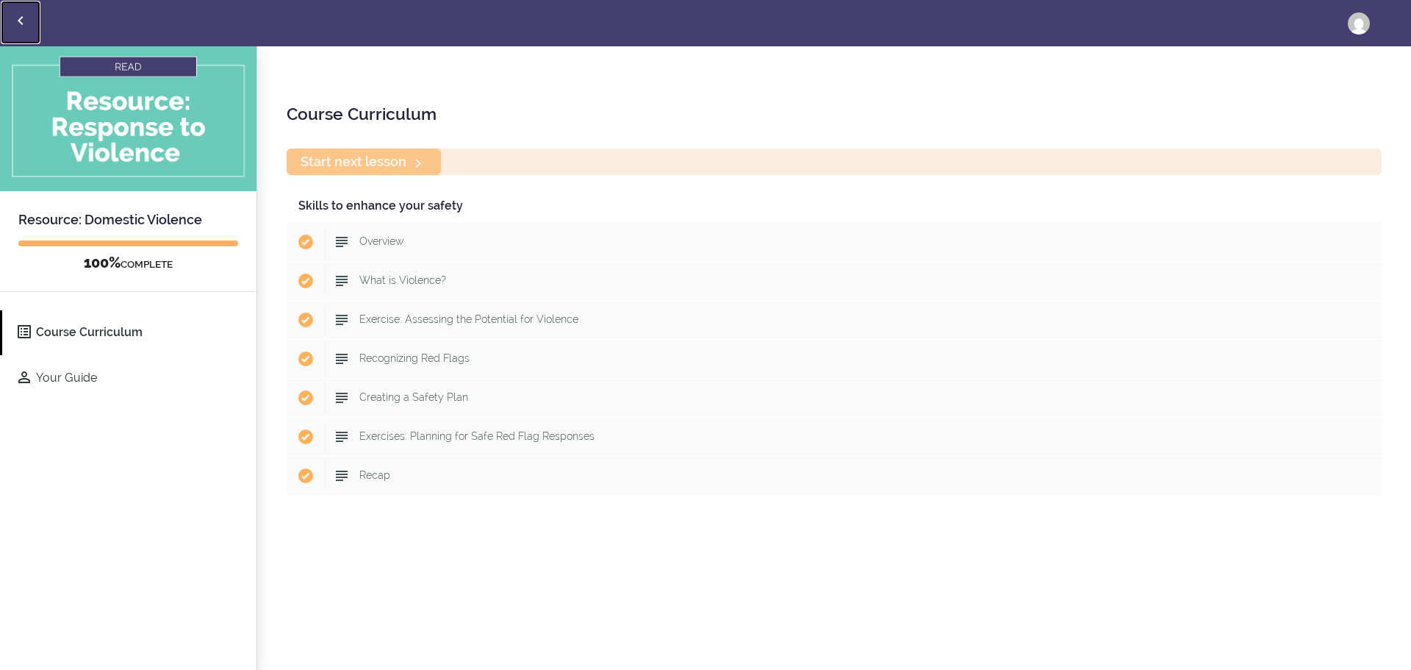
click at [21, 22] on icon "Back to courses" at bounding box center [21, 21] width 18 height 18
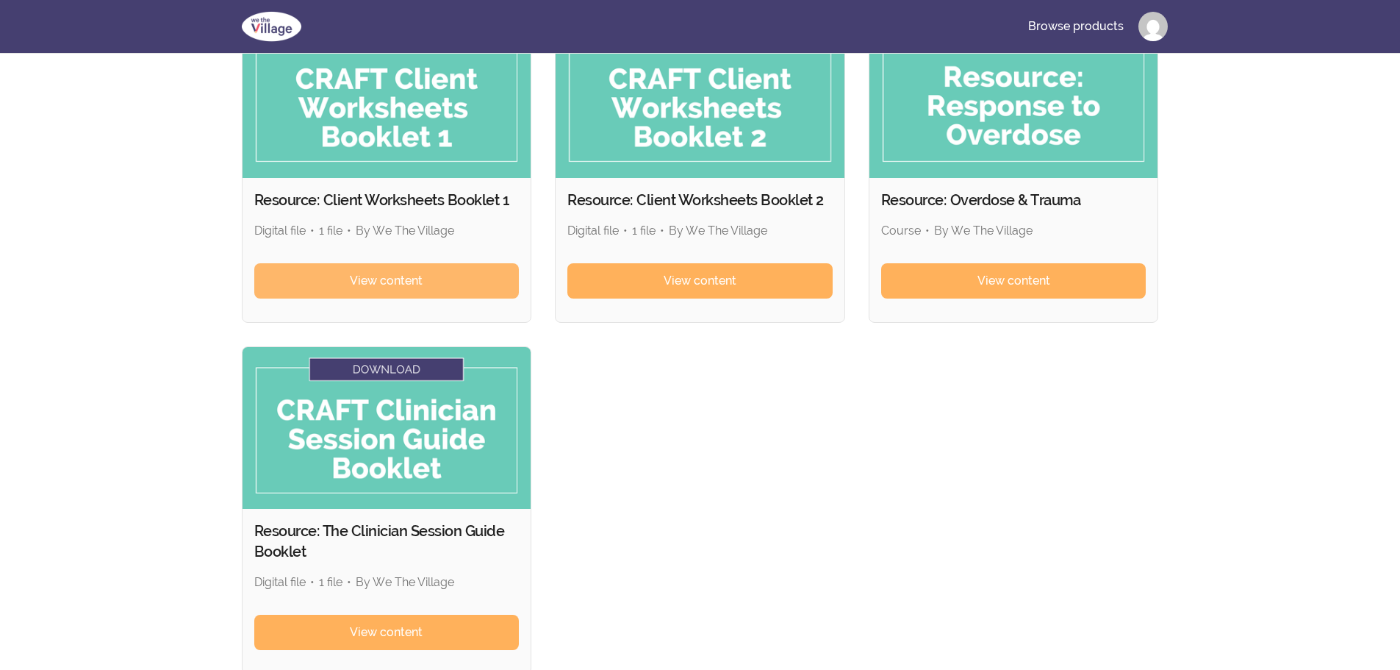
scroll to position [1029, 0]
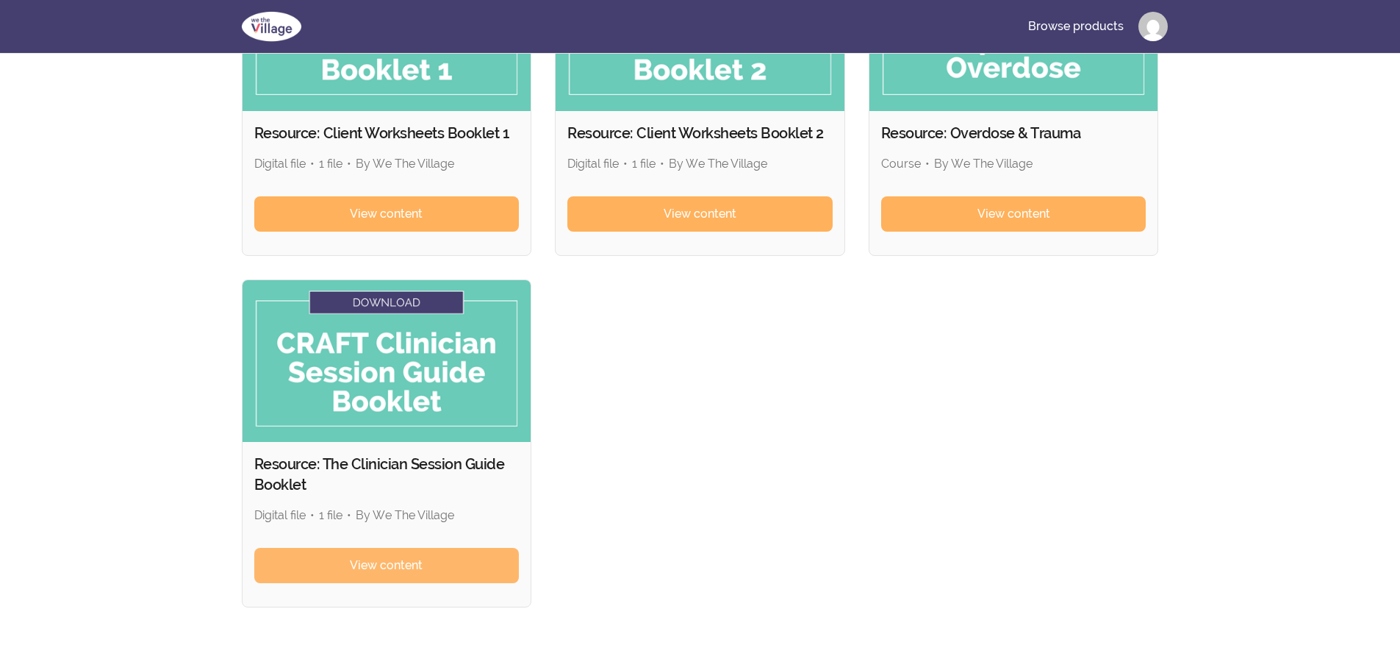
click at [409, 567] on span "View content" at bounding box center [386, 565] width 73 height 18
